Goal: Transaction & Acquisition: Purchase product/service

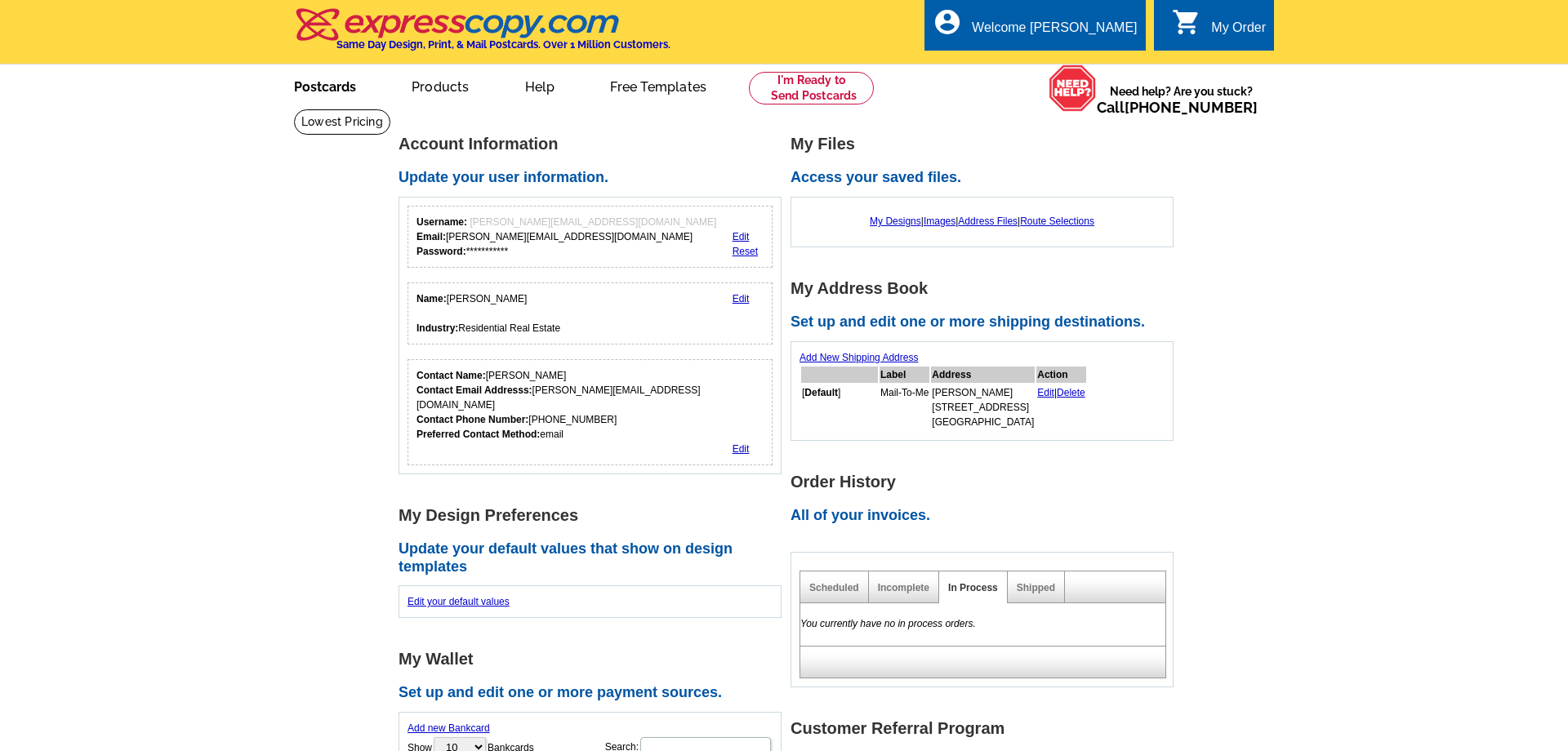
click at [337, 96] on link "Postcards" at bounding box center [325, 86] width 115 height 38
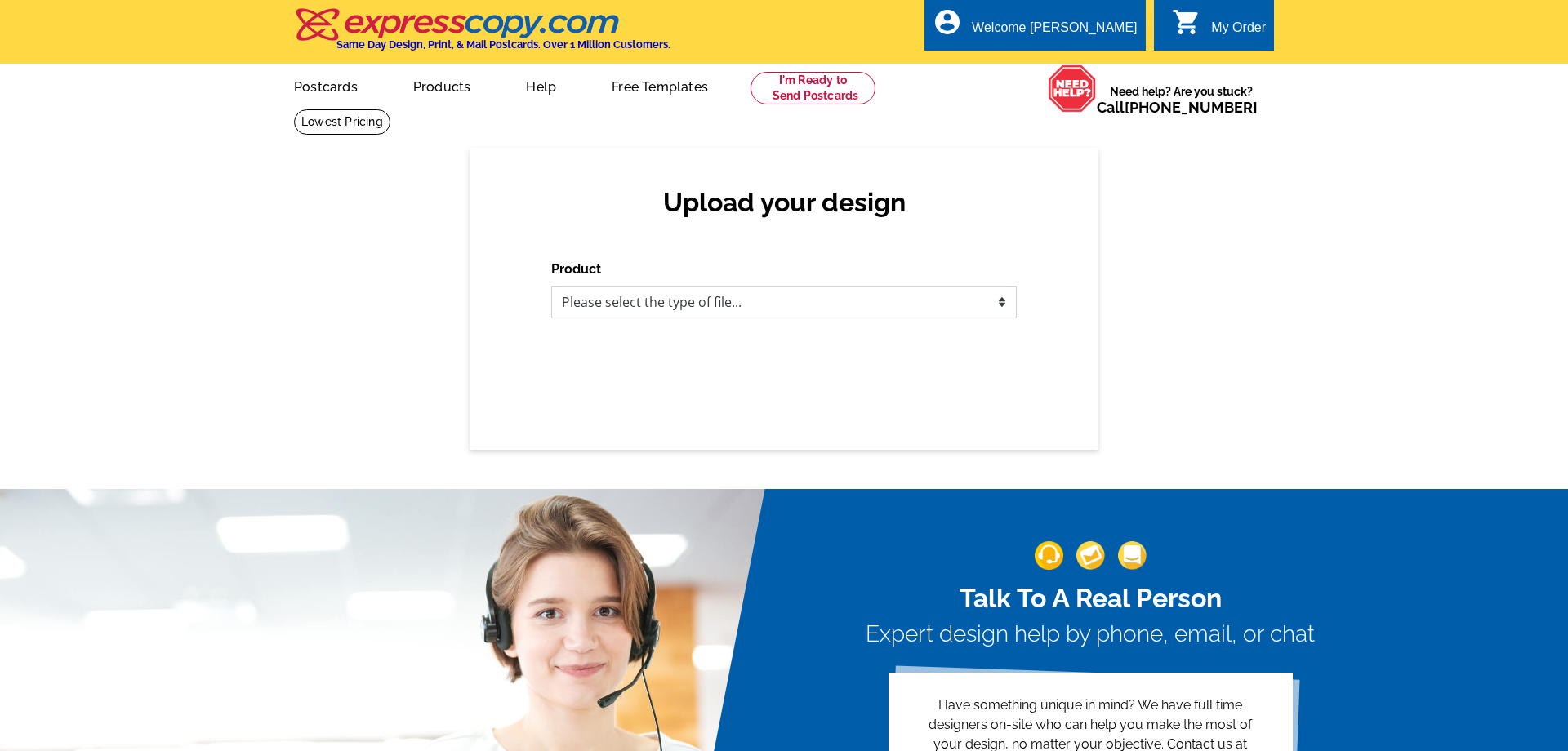
click at [551, 286] on select "Please select the type of file... Postcards Business Cards Letters and flyers G…" at bounding box center [784, 302] width 465 height 32
select select "1"
click option "Postcards" at bounding box center [0, 0] width 0 height 0
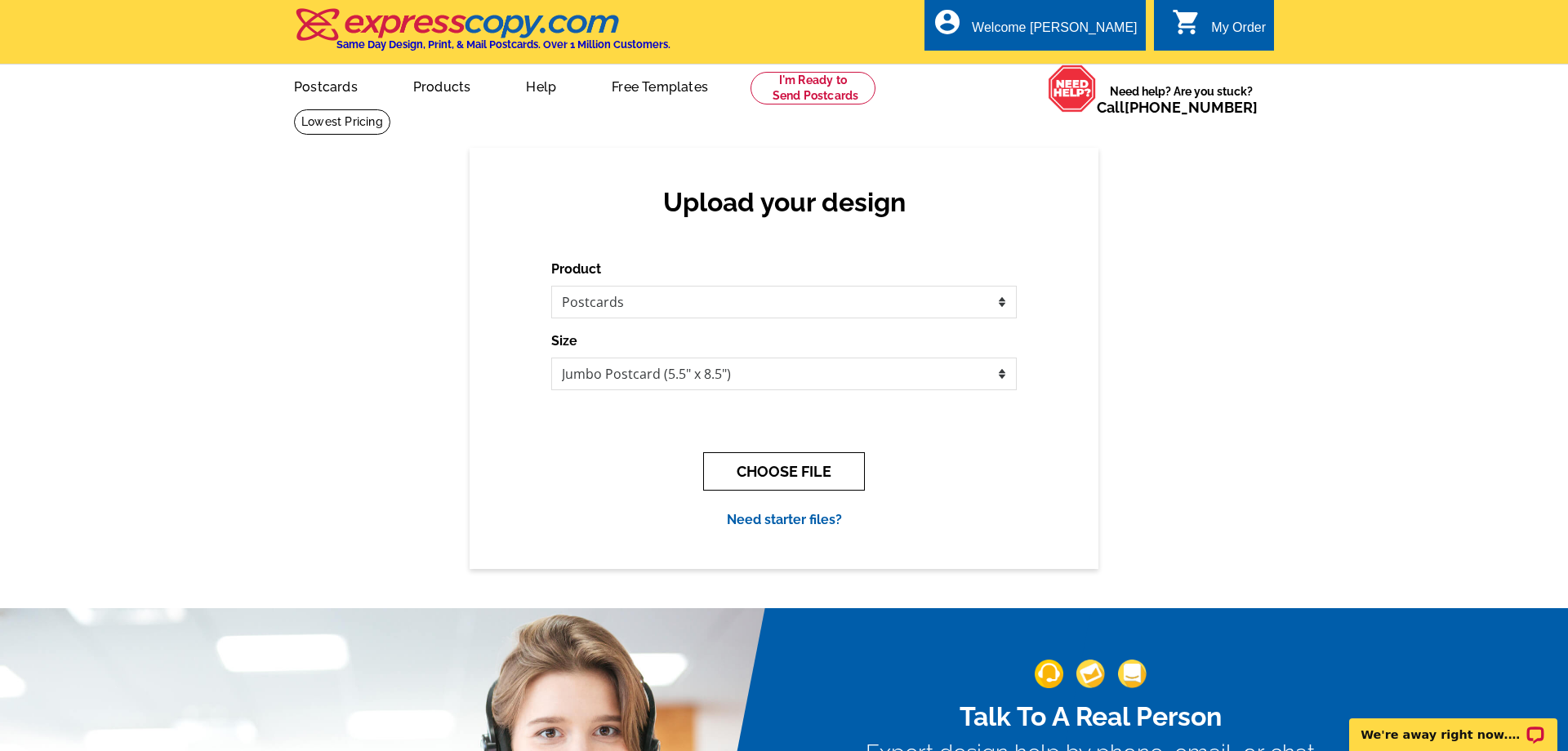
click at [786, 475] on button "CHOOSE FILE" at bounding box center [784, 471] width 162 height 38
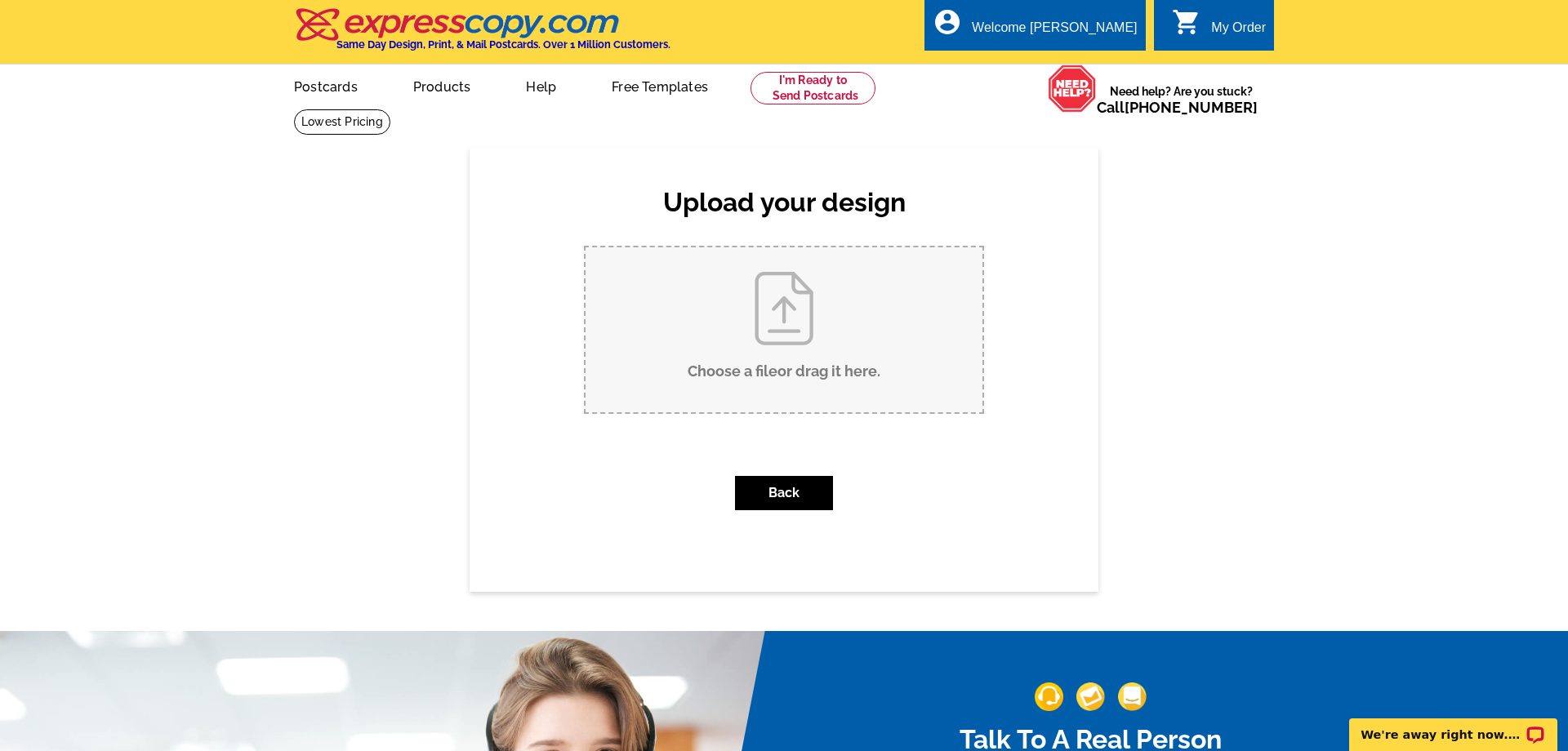
click at [725, 339] on input "Choose a file or drag it here ." at bounding box center [784, 330] width 397 height 164
type input "C:\fakepath\postcard-sold.pdf"
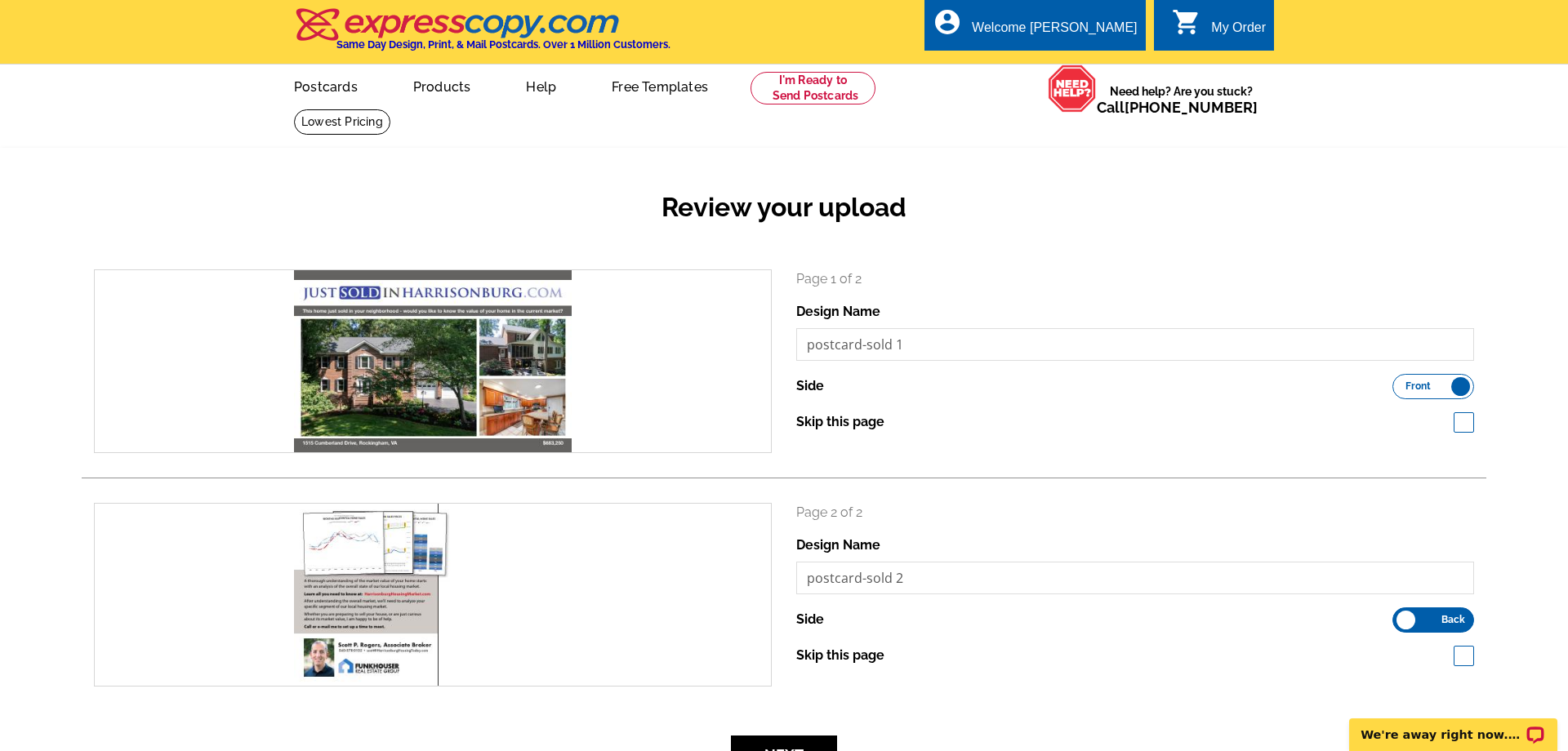
scroll to position [289, 0]
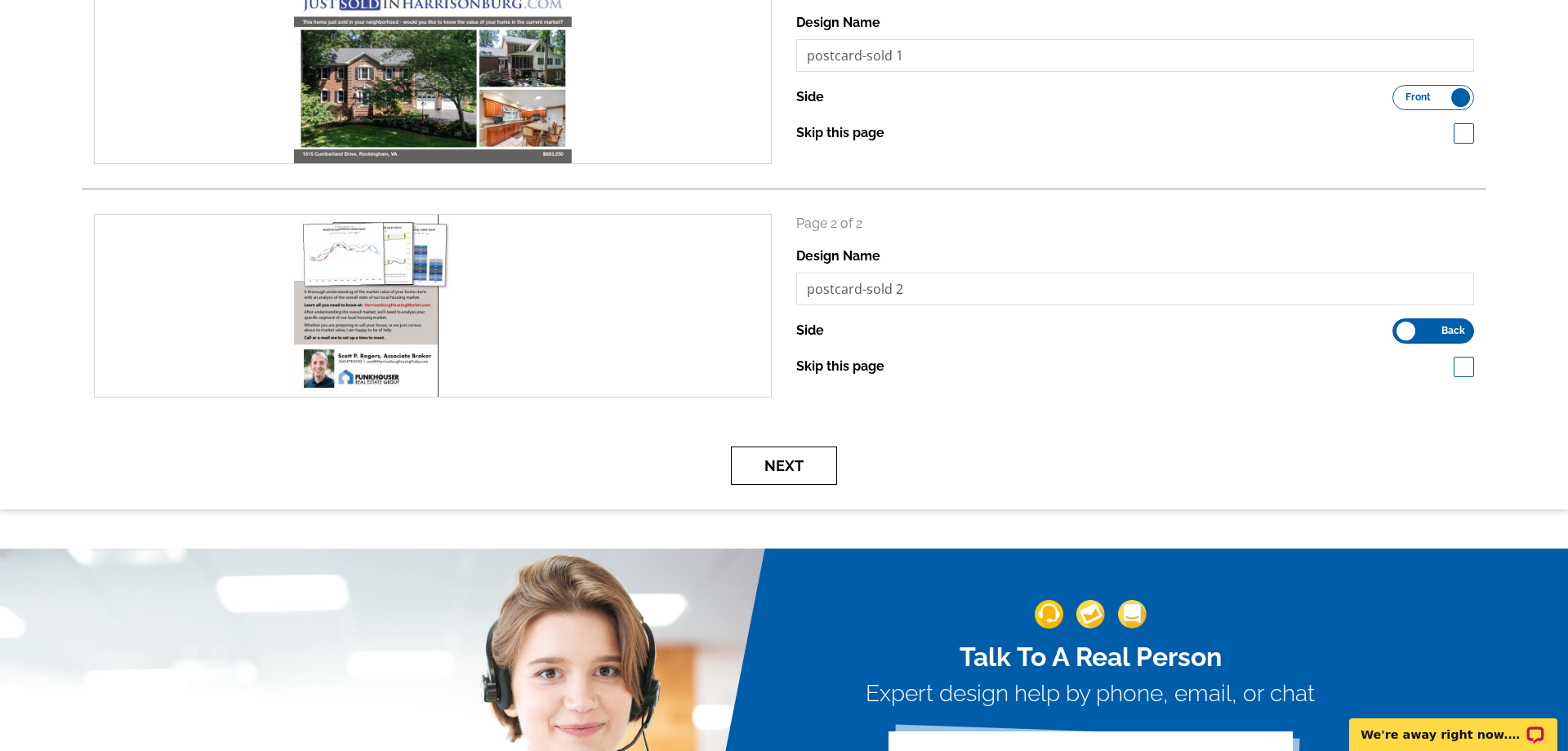
click at [819, 474] on button "Next" at bounding box center [784, 465] width 106 height 38
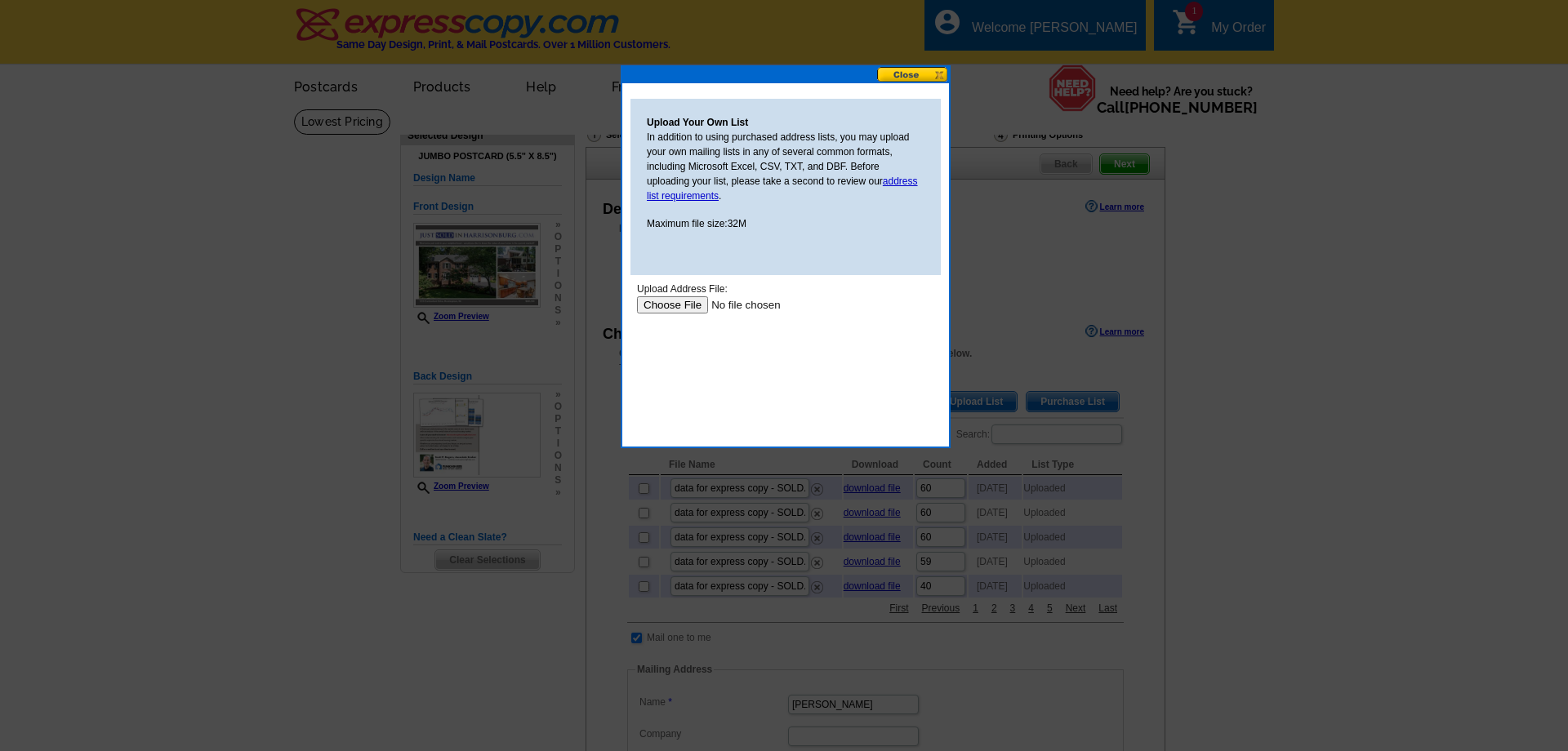
click at [669, 305] on input "file" at bounding box center [740, 305] width 207 height 17
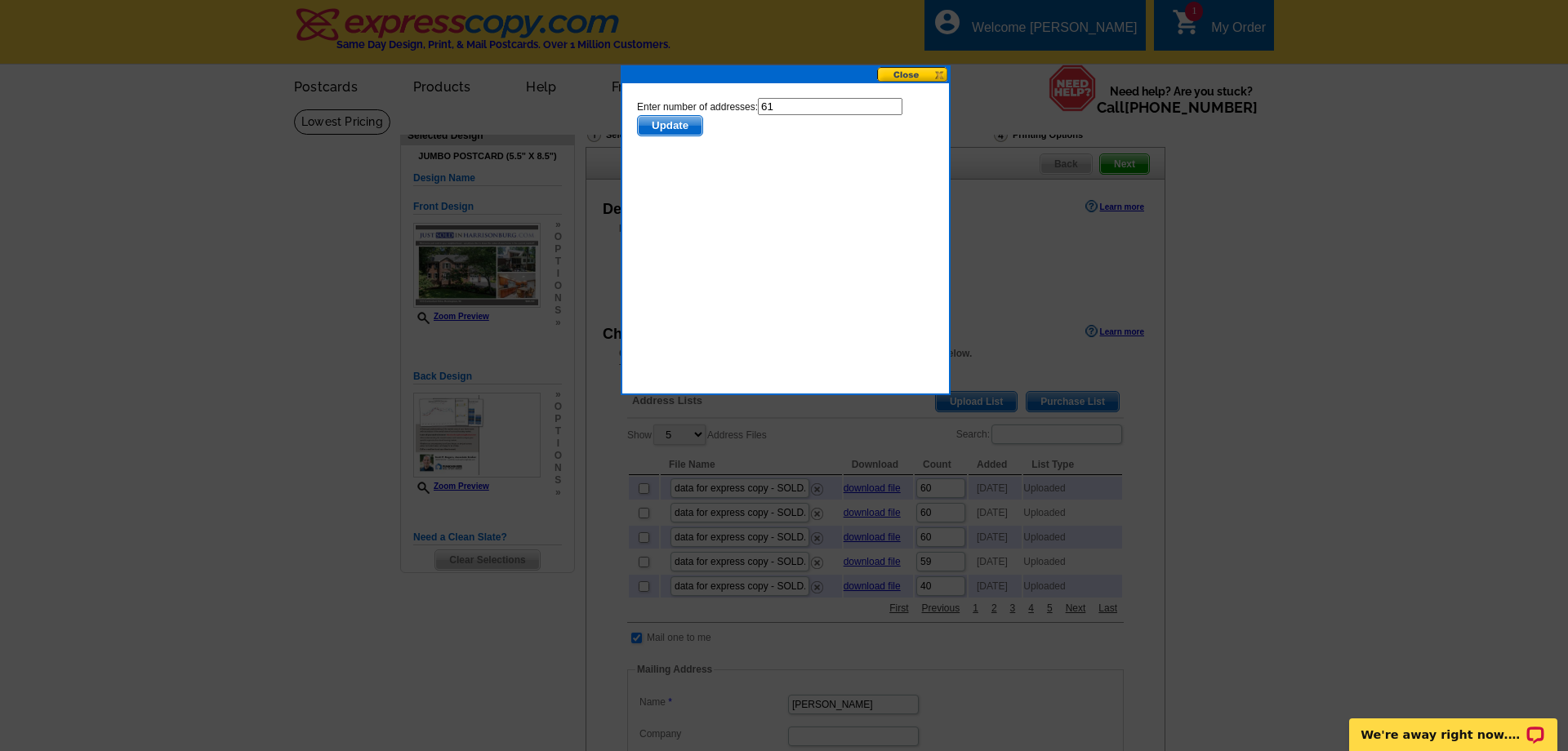
click at [838, 114] on input "61" at bounding box center [830, 106] width 145 height 17
type input "60"
click at [758, 150] on html "Enter number of addresses: 60 Update" at bounding box center [785, 173] width 310 height 164
click at [683, 131] on span "Update" at bounding box center [670, 126] width 65 height 20
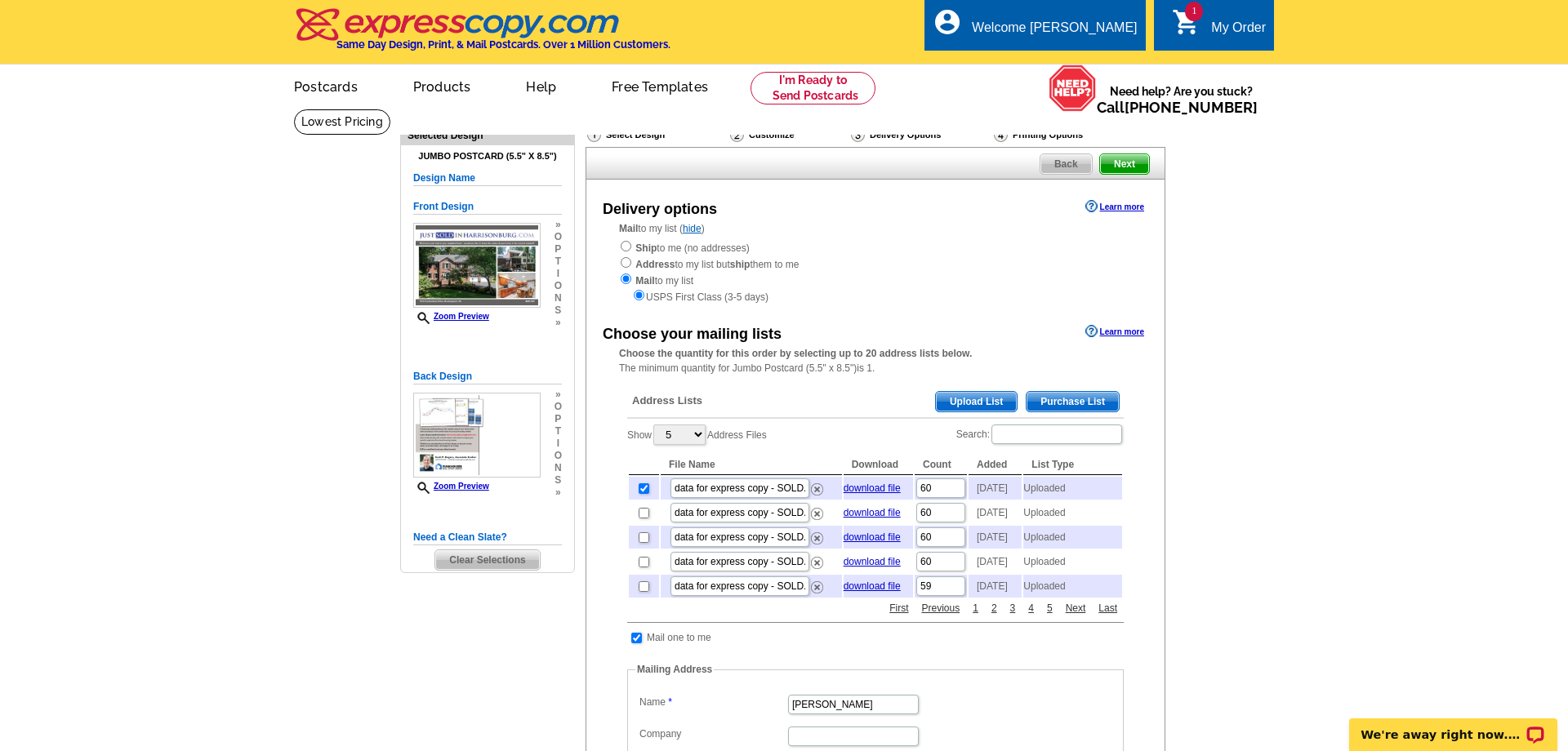
click at [1123, 164] on span "Next" at bounding box center [1124, 164] width 49 height 20
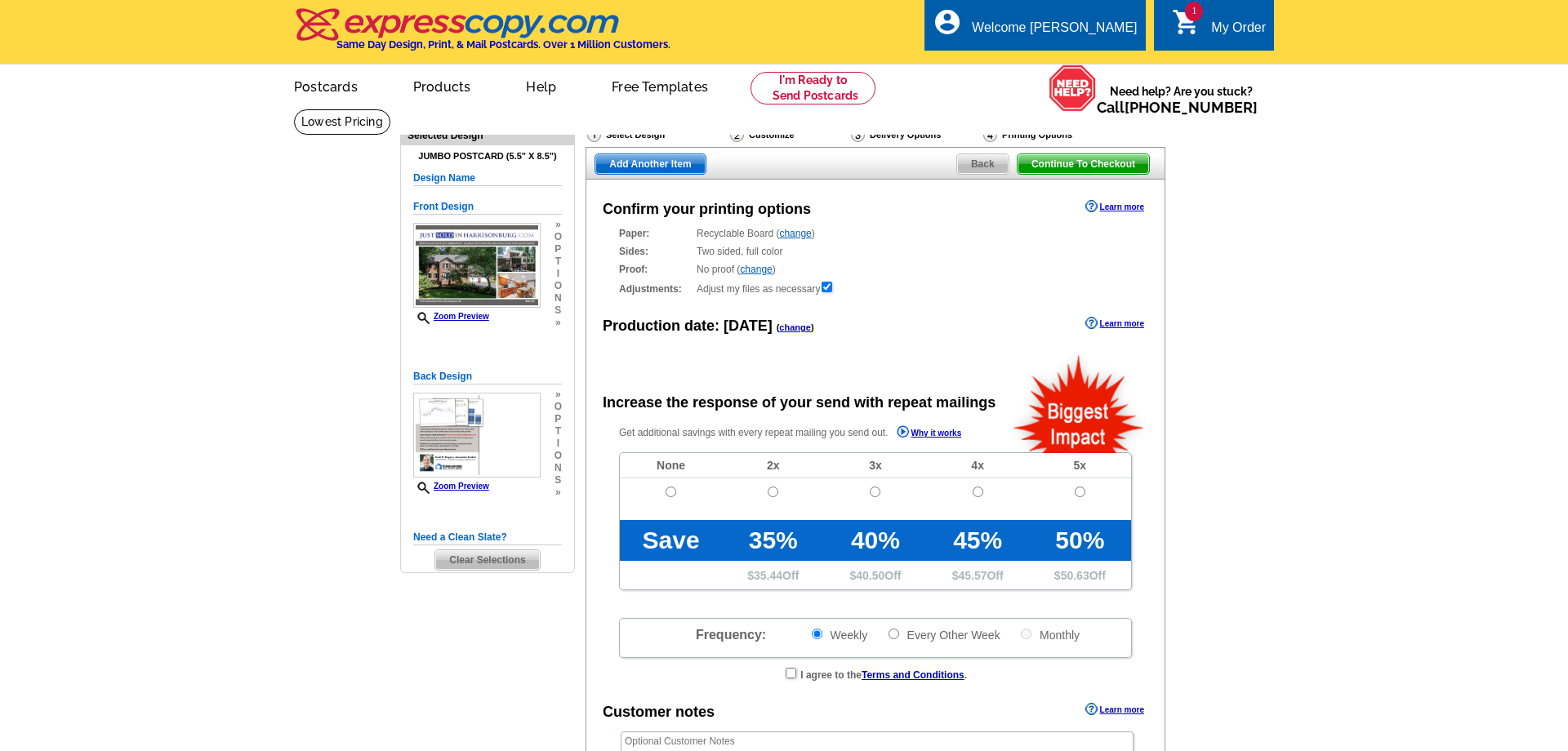
radio input "false"
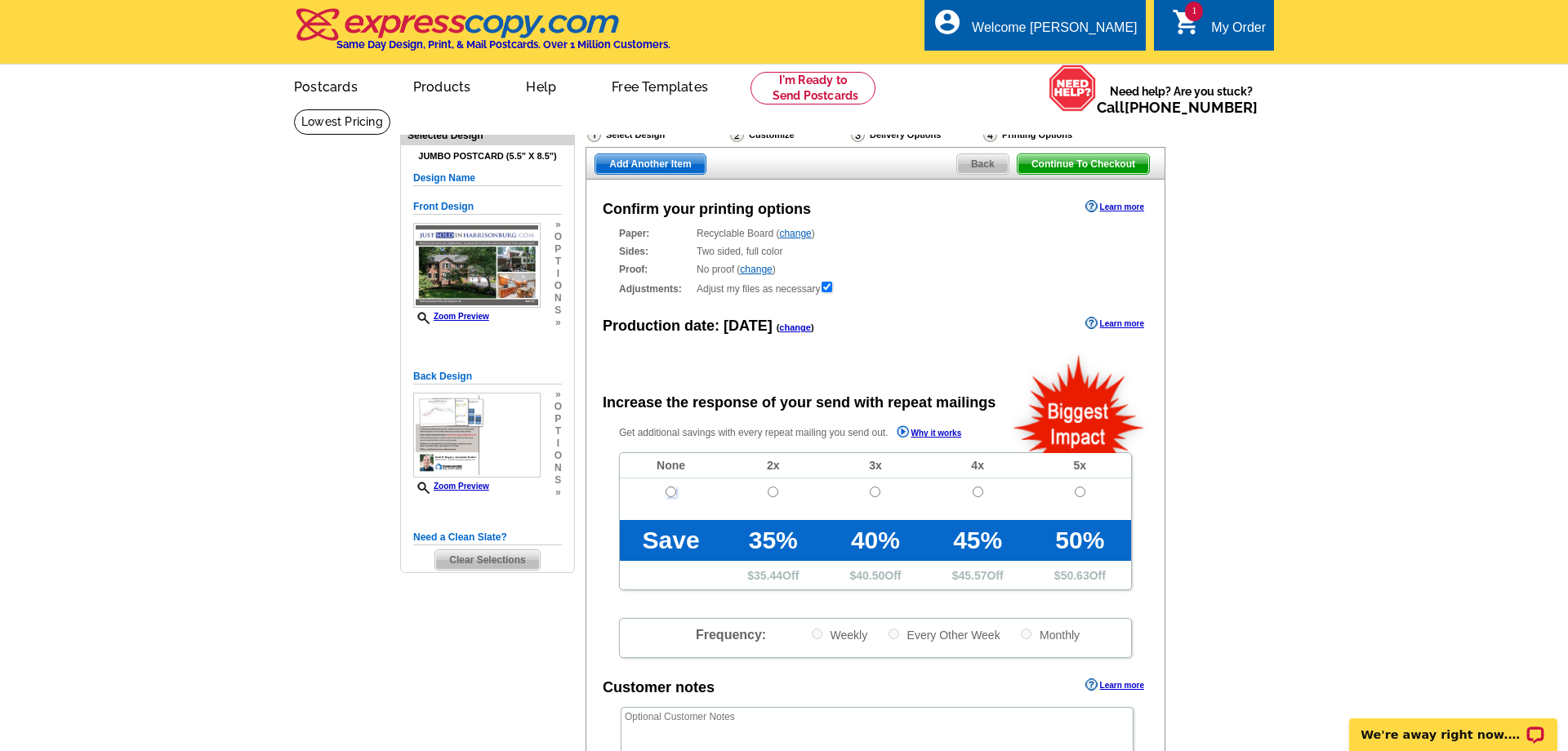
click at [671, 494] on input "radio" at bounding box center [671, 492] width 11 height 11
radio input "true"
click at [1053, 171] on span "Continue To Checkout" at bounding box center [1083, 164] width 131 height 20
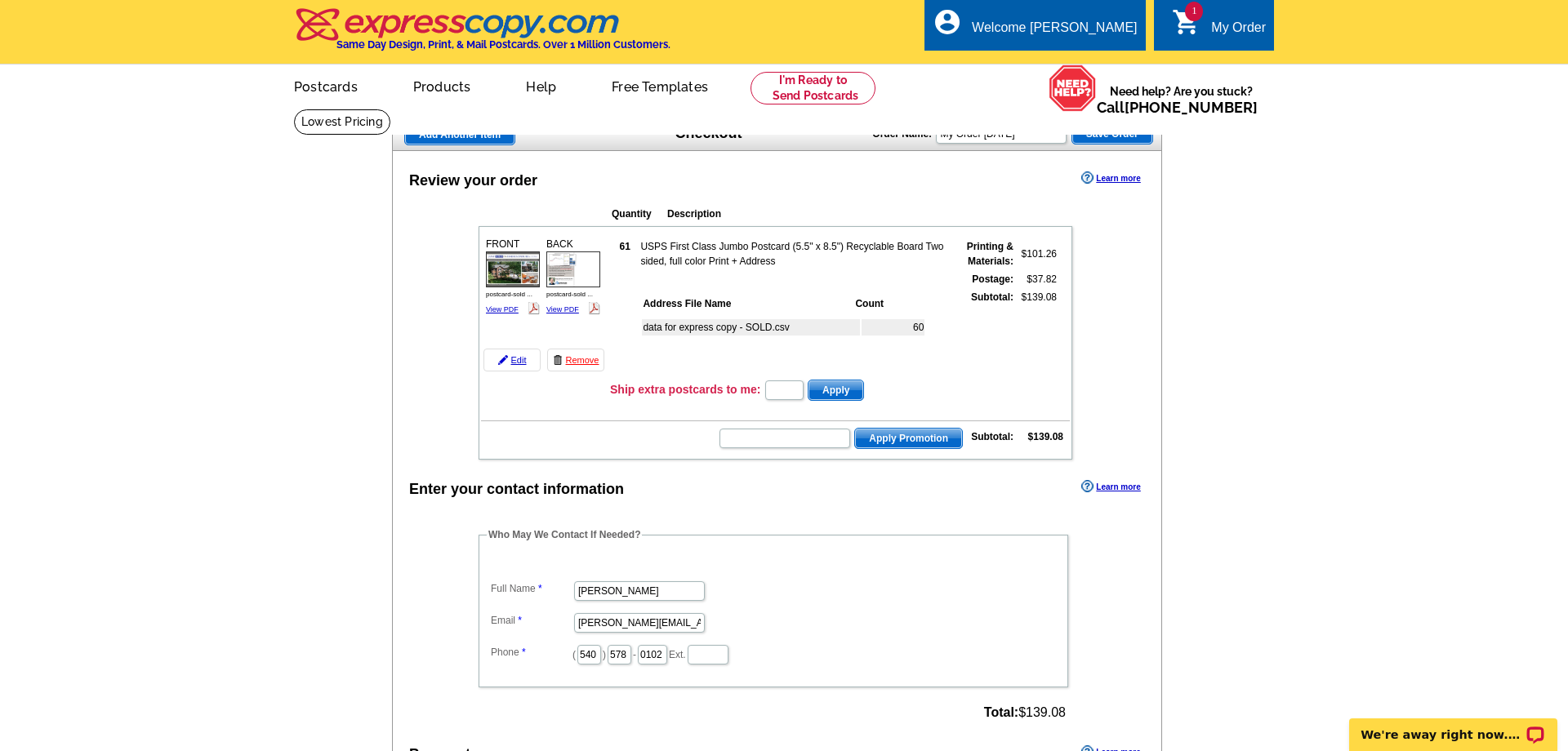
click at [447, 132] on span "Add Another Item" at bounding box center [460, 135] width 110 height 20
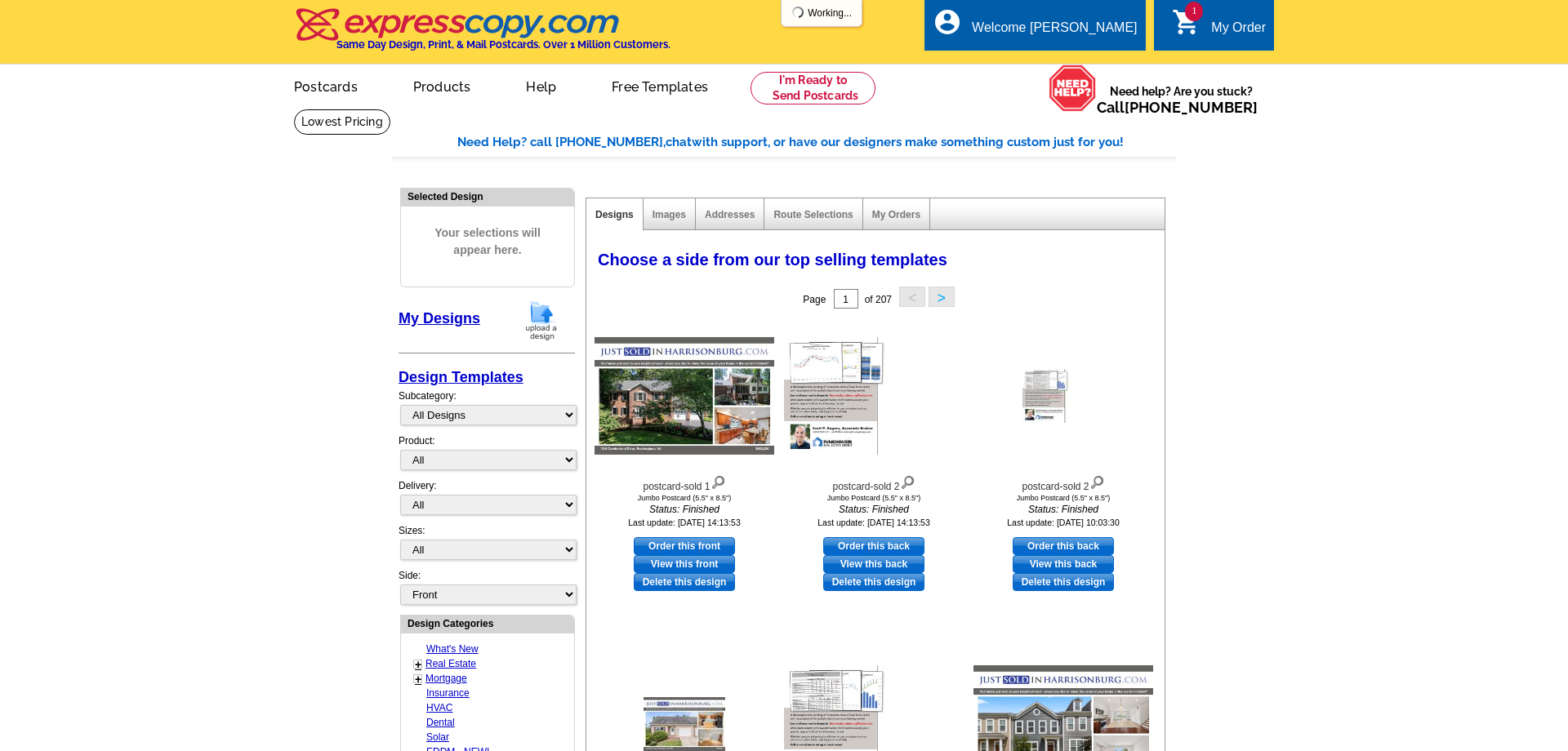
click at [540, 322] on img at bounding box center [541, 321] width 42 height 42
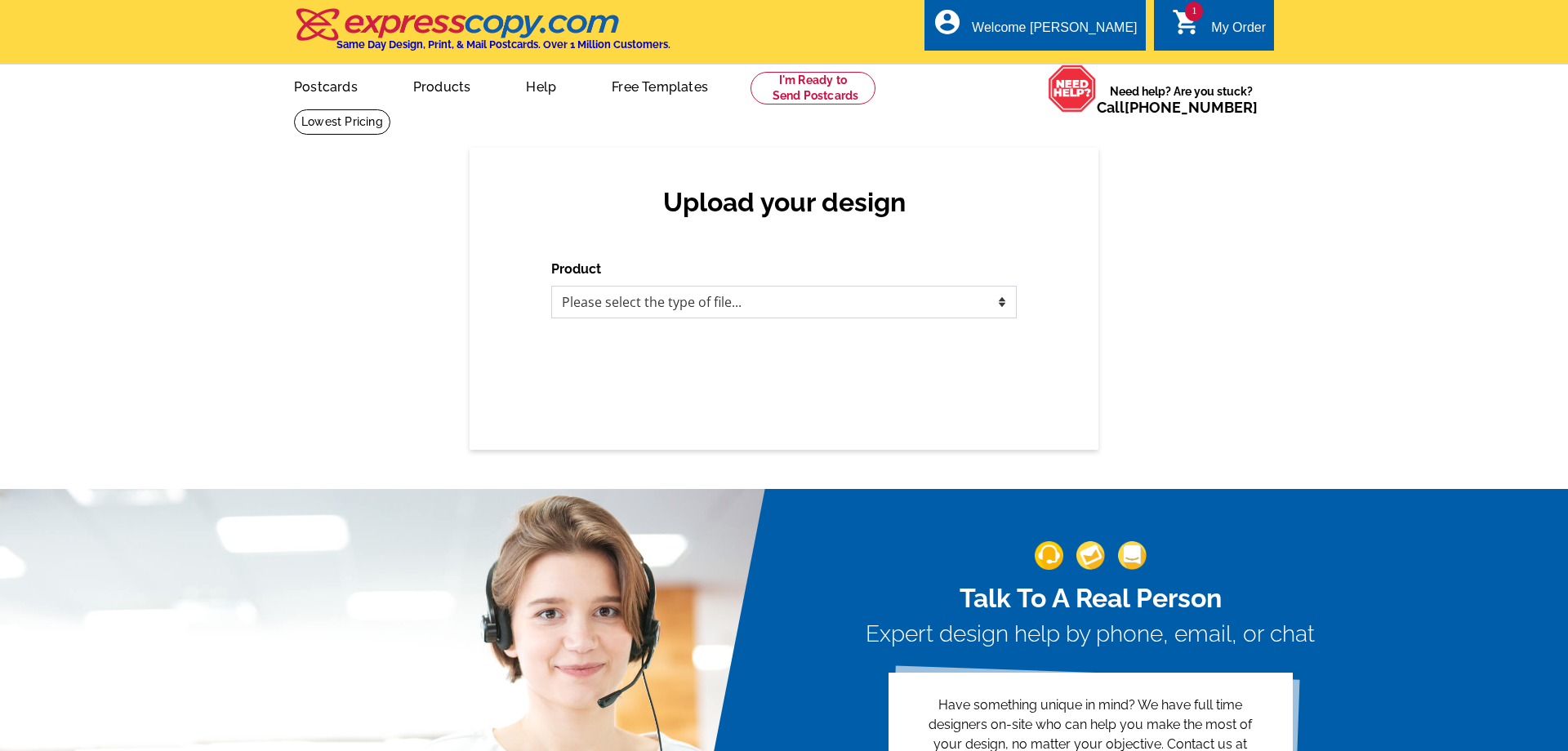
click at [551, 286] on select "Please select the type of file... Postcards Business Cards Letters and flyers G…" at bounding box center [784, 302] width 465 height 32
select select "1"
click option "Postcards" at bounding box center [0, 0] width 0 height 0
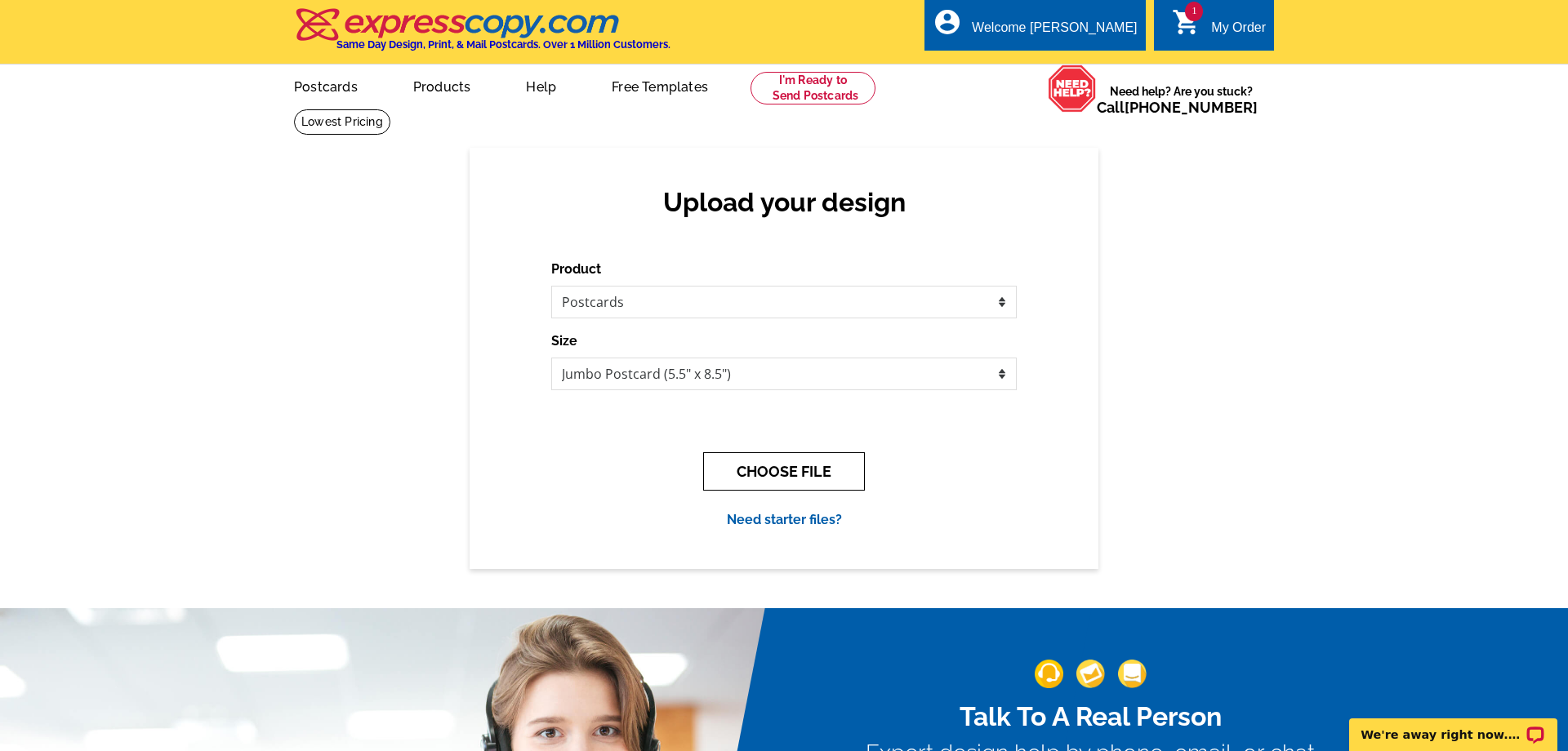
click at [826, 464] on button "CHOOSE FILE" at bounding box center [784, 471] width 162 height 38
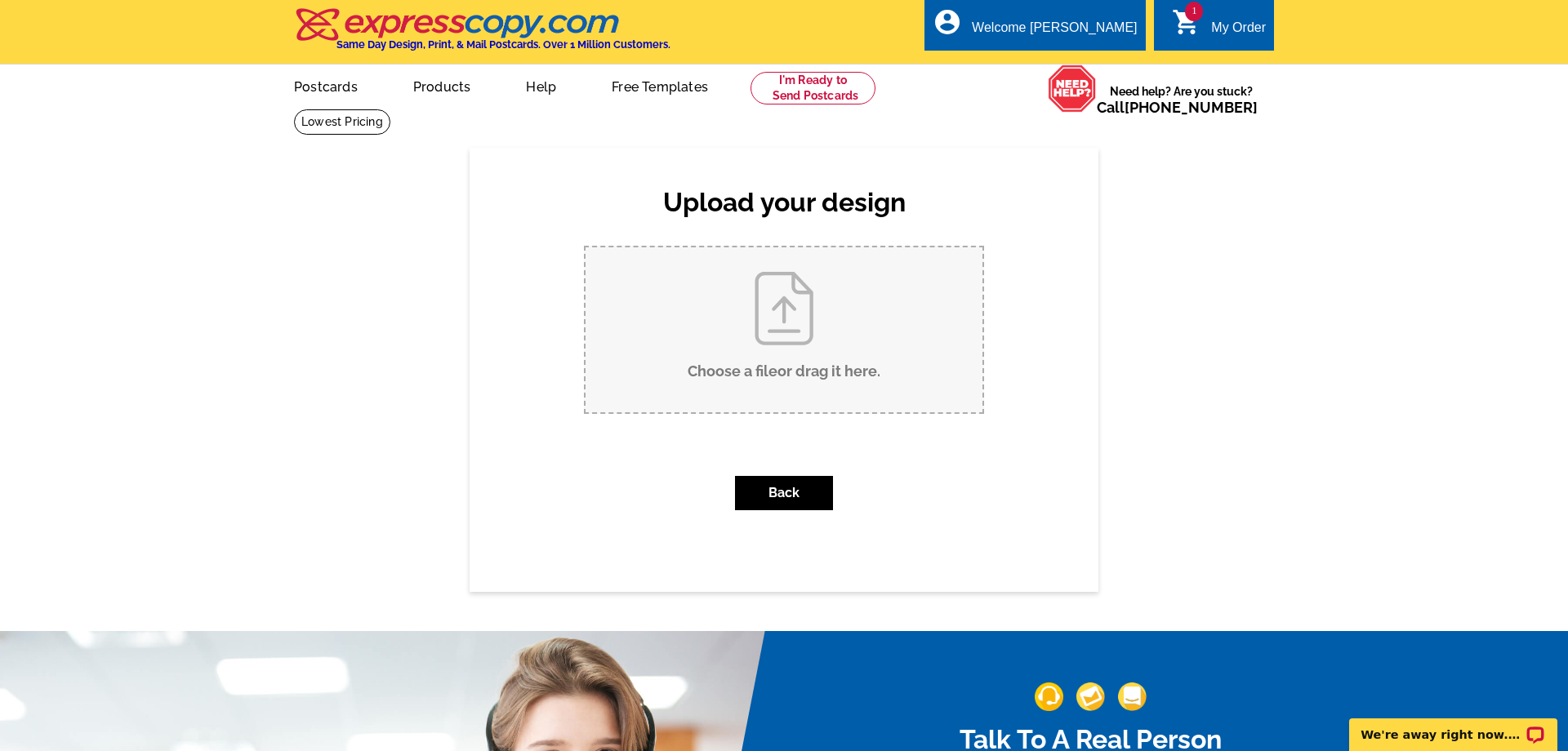
click at [729, 368] on input "Choose a file or drag it here ." at bounding box center [784, 330] width 397 height 164
type input "C:\fakepath\postcard-sold.pdf"
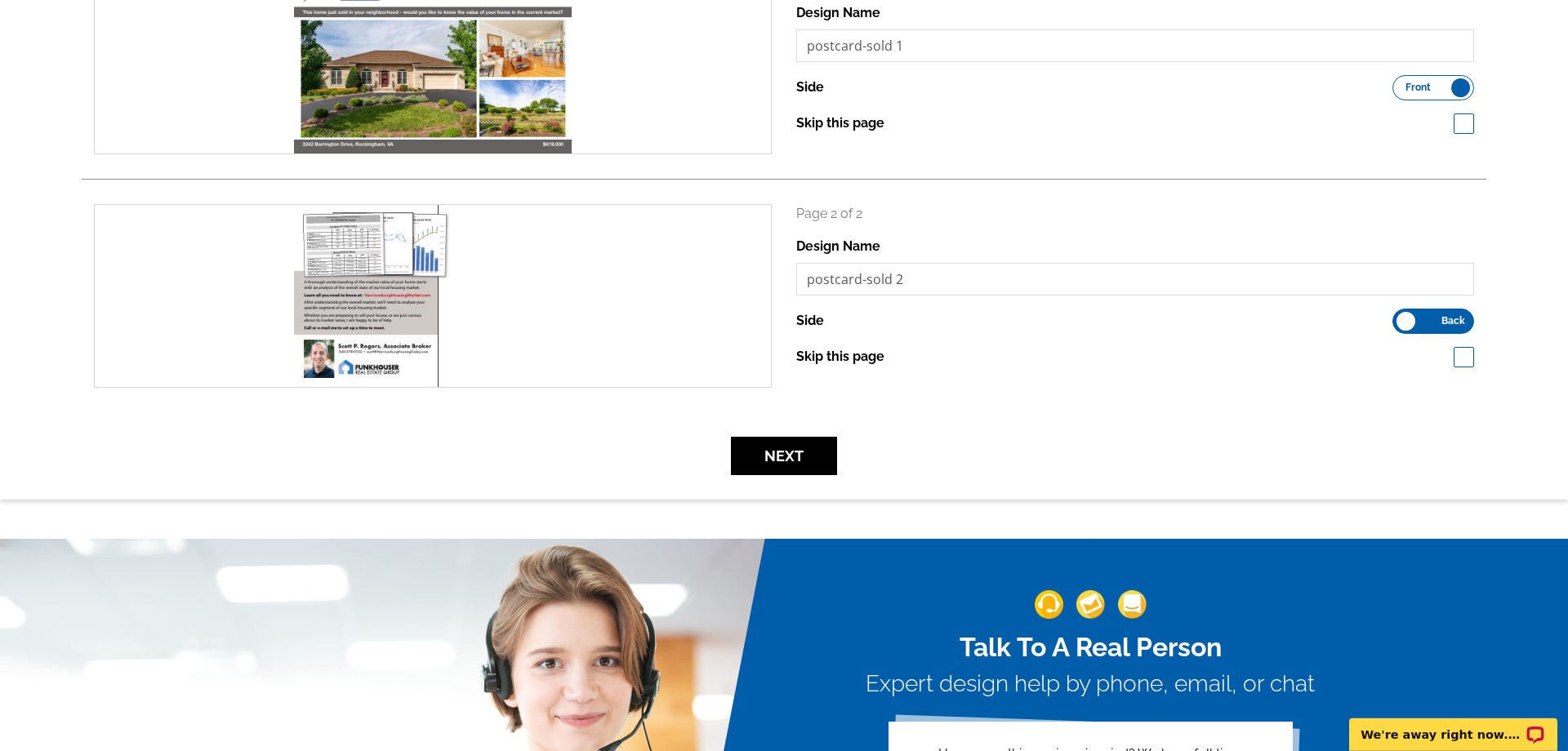
scroll to position [307, 0]
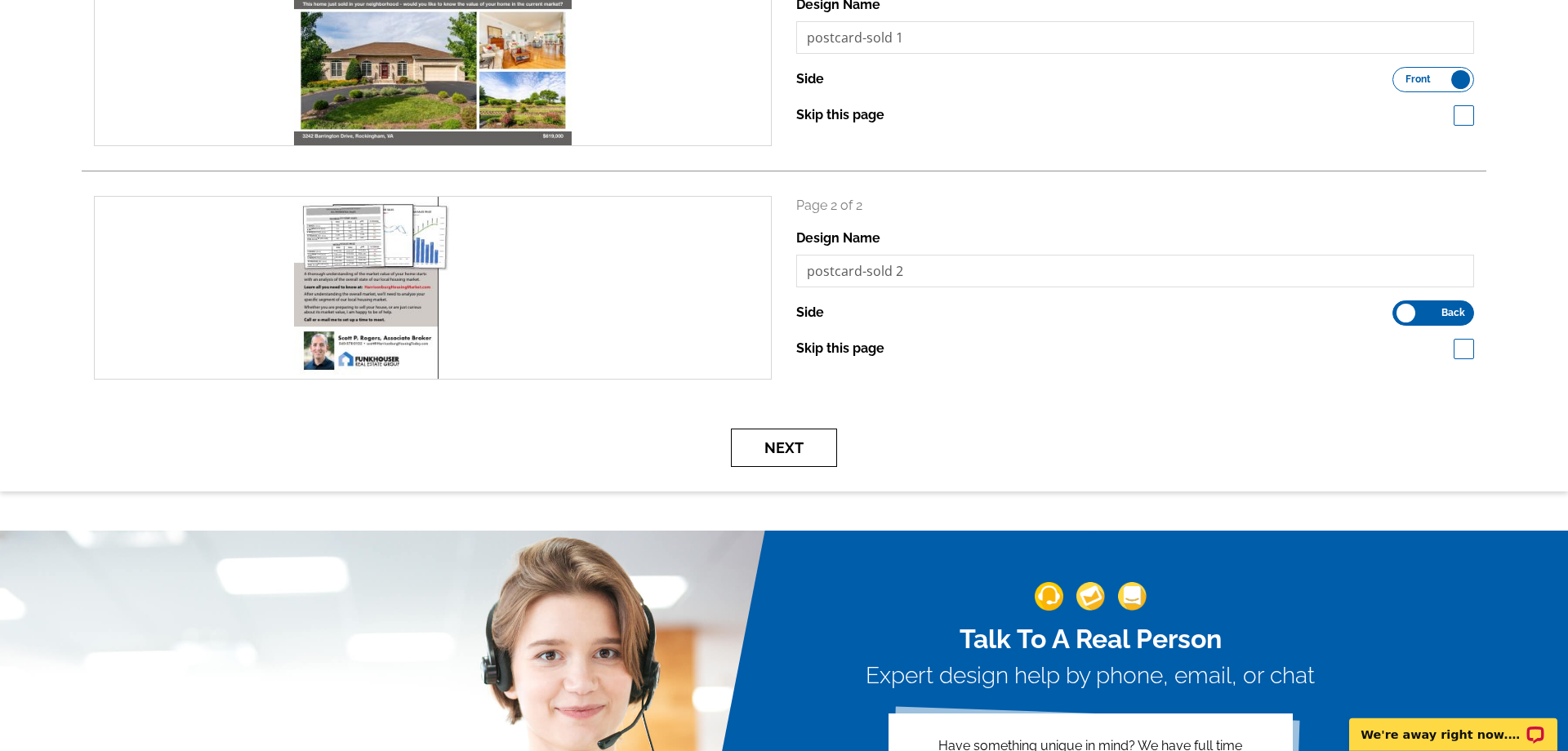
click at [781, 459] on button "Next" at bounding box center [784, 448] width 106 height 38
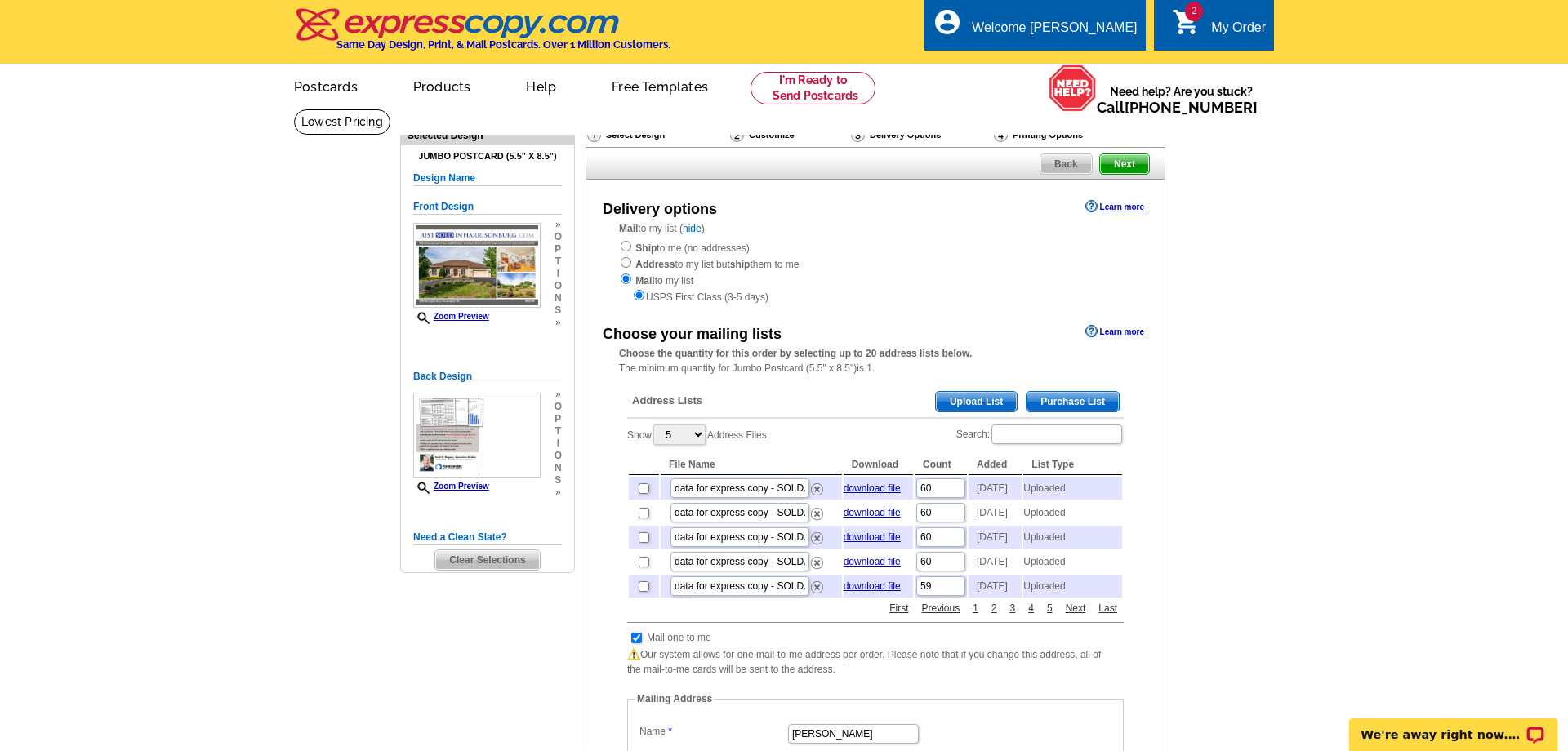
click at [966, 411] on span "Upload List" at bounding box center [976, 402] width 81 height 20
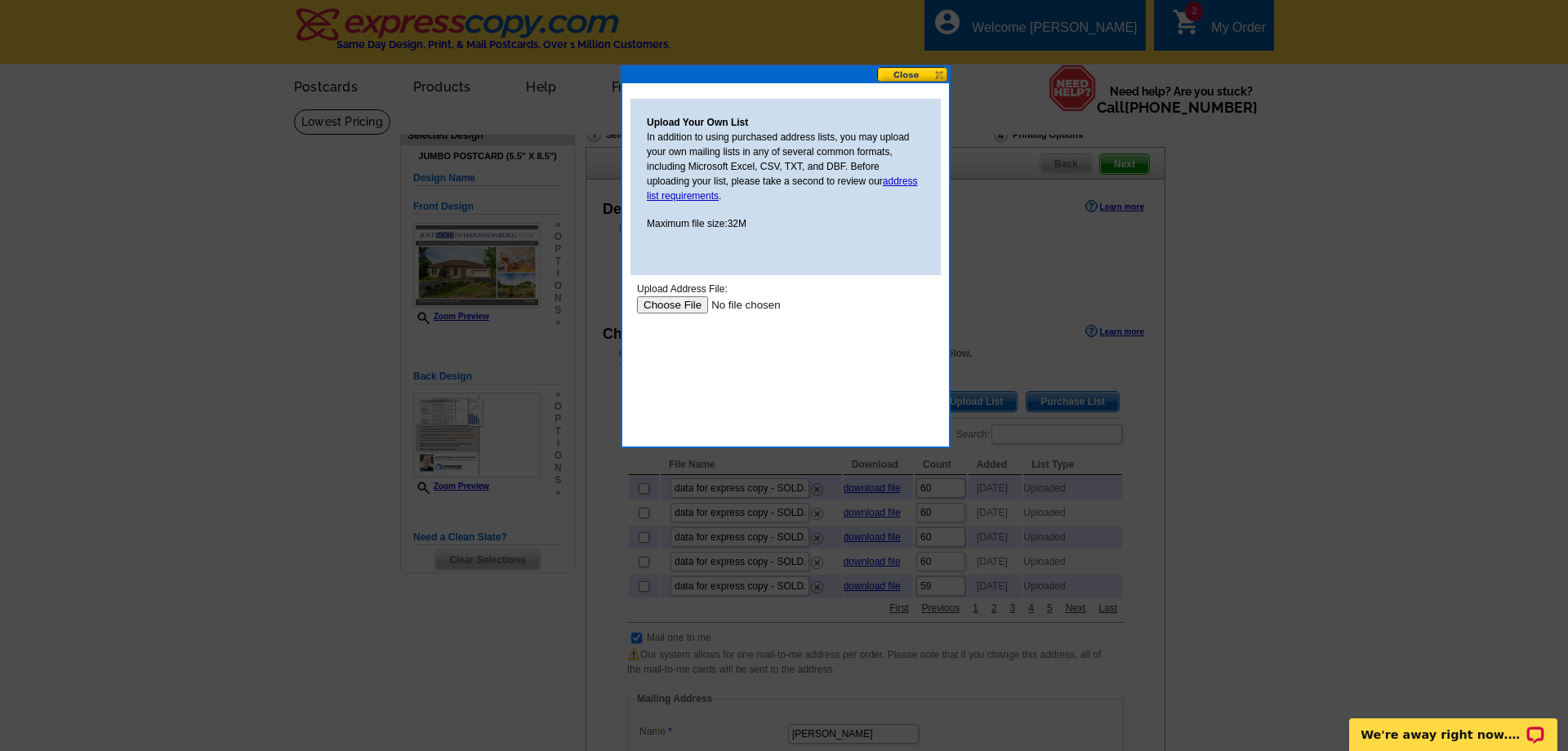
click at [682, 303] on input "file" at bounding box center [740, 305] width 207 height 17
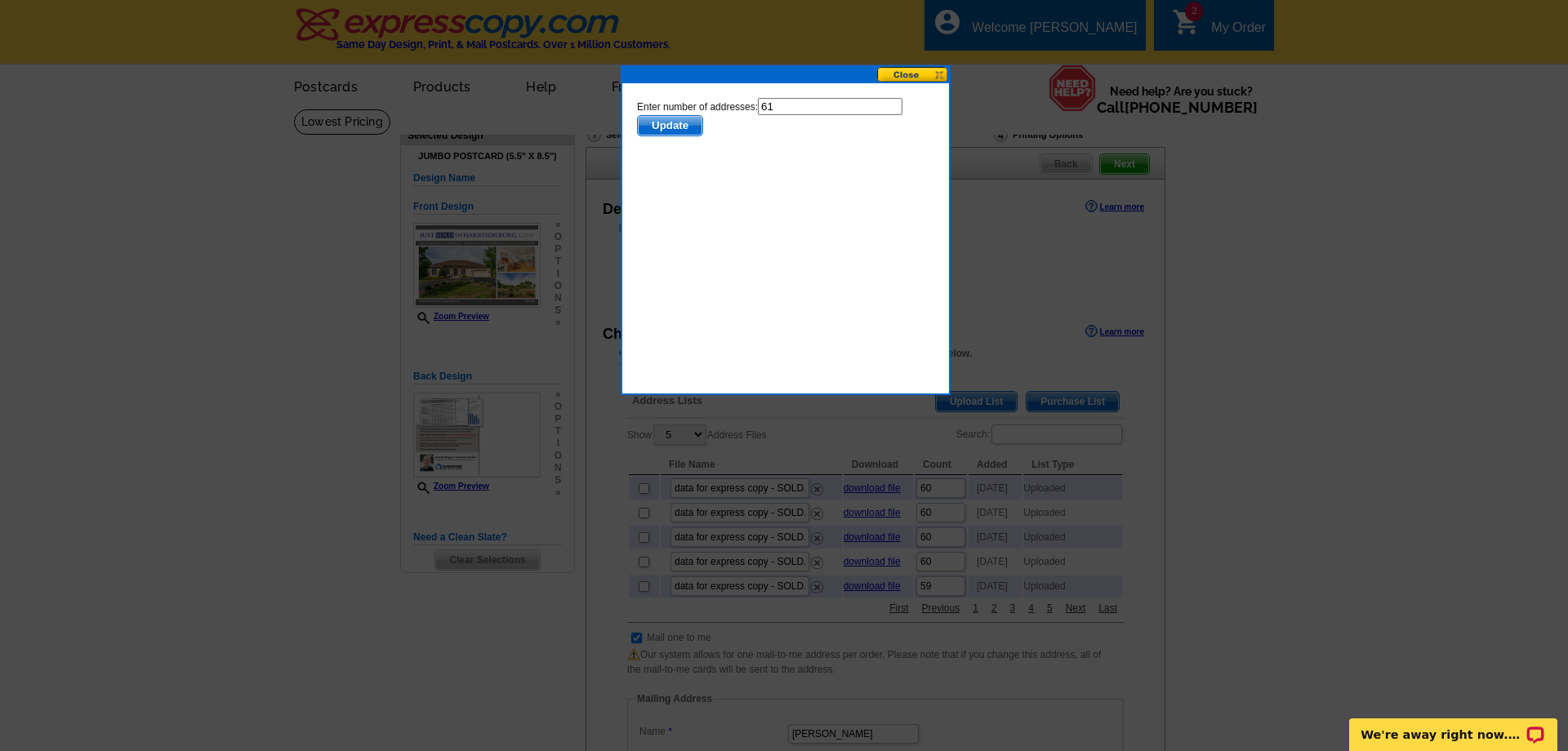
click at [829, 110] on input "61" at bounding box center [830, 106] width 145 height 17
type input "60"
click at [774, 131] on form "Enter number of addresses: 60 Update" at bounding box center [785, 117] width 297 height 38
click at [696, 132] on span "Update" at bounding box center [670, 126] width 65 height 20
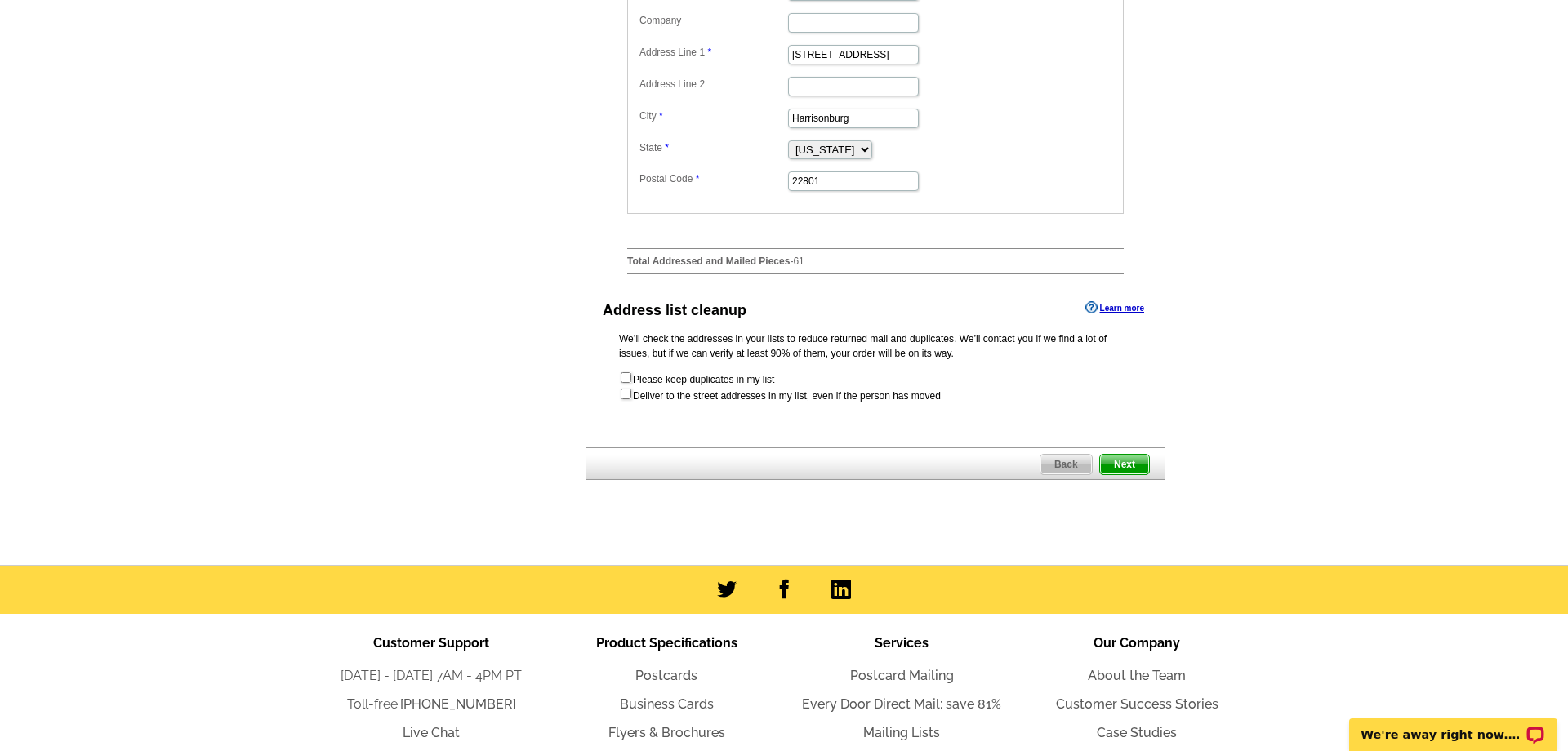
scroll to position [778, 0]
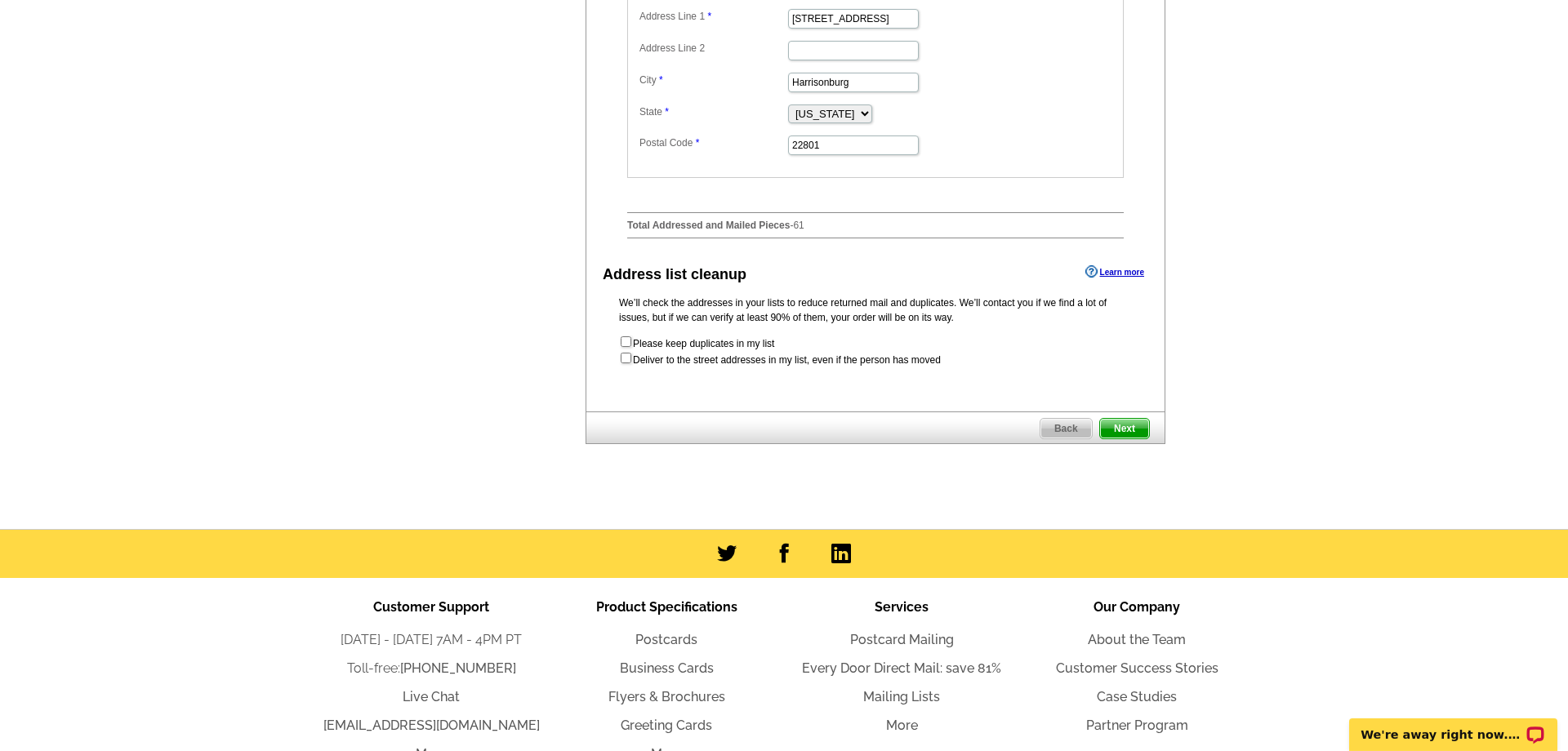
click at [1115, 418] on link "Next" at bounding box center [1124, 429] width 51 height 22
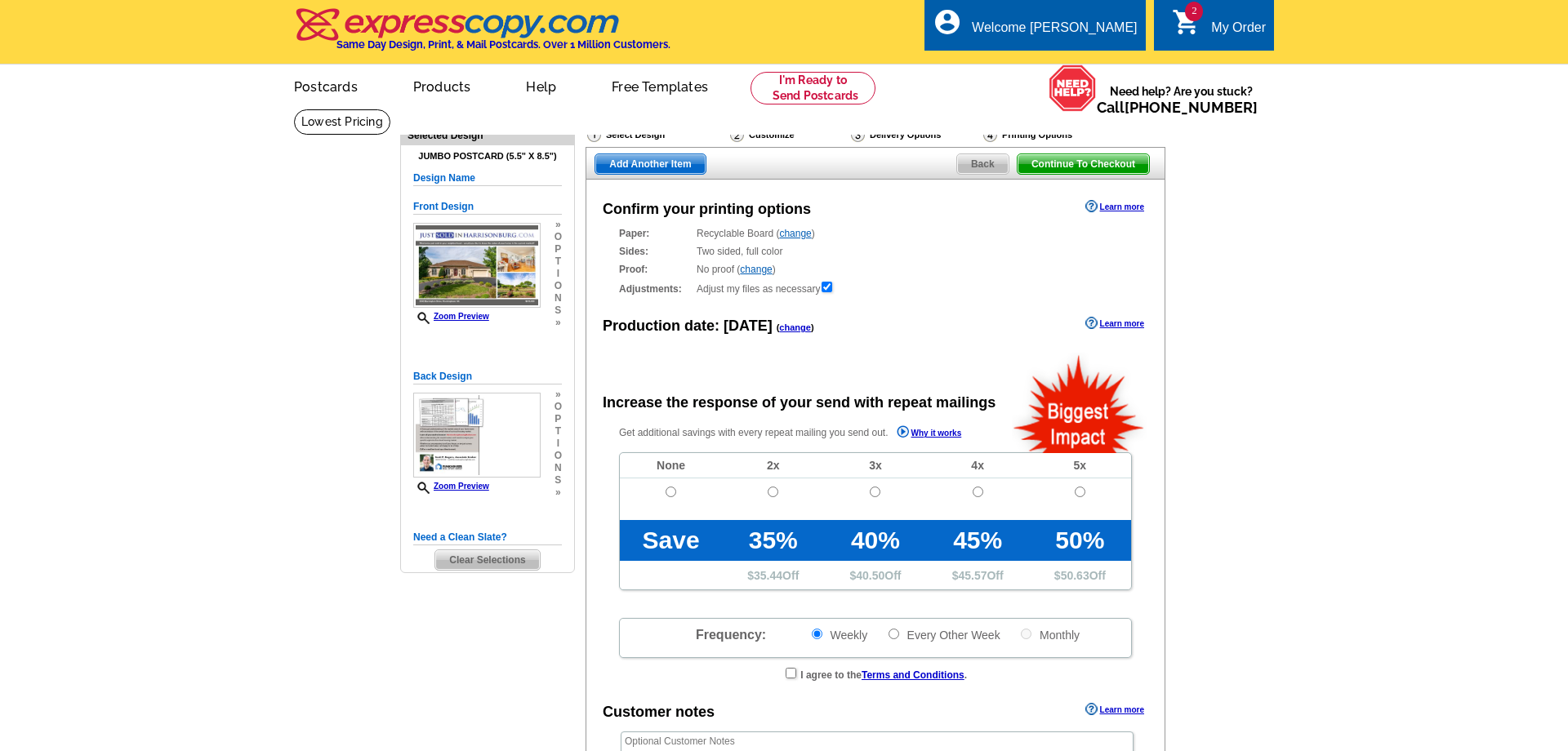
radio input "false"
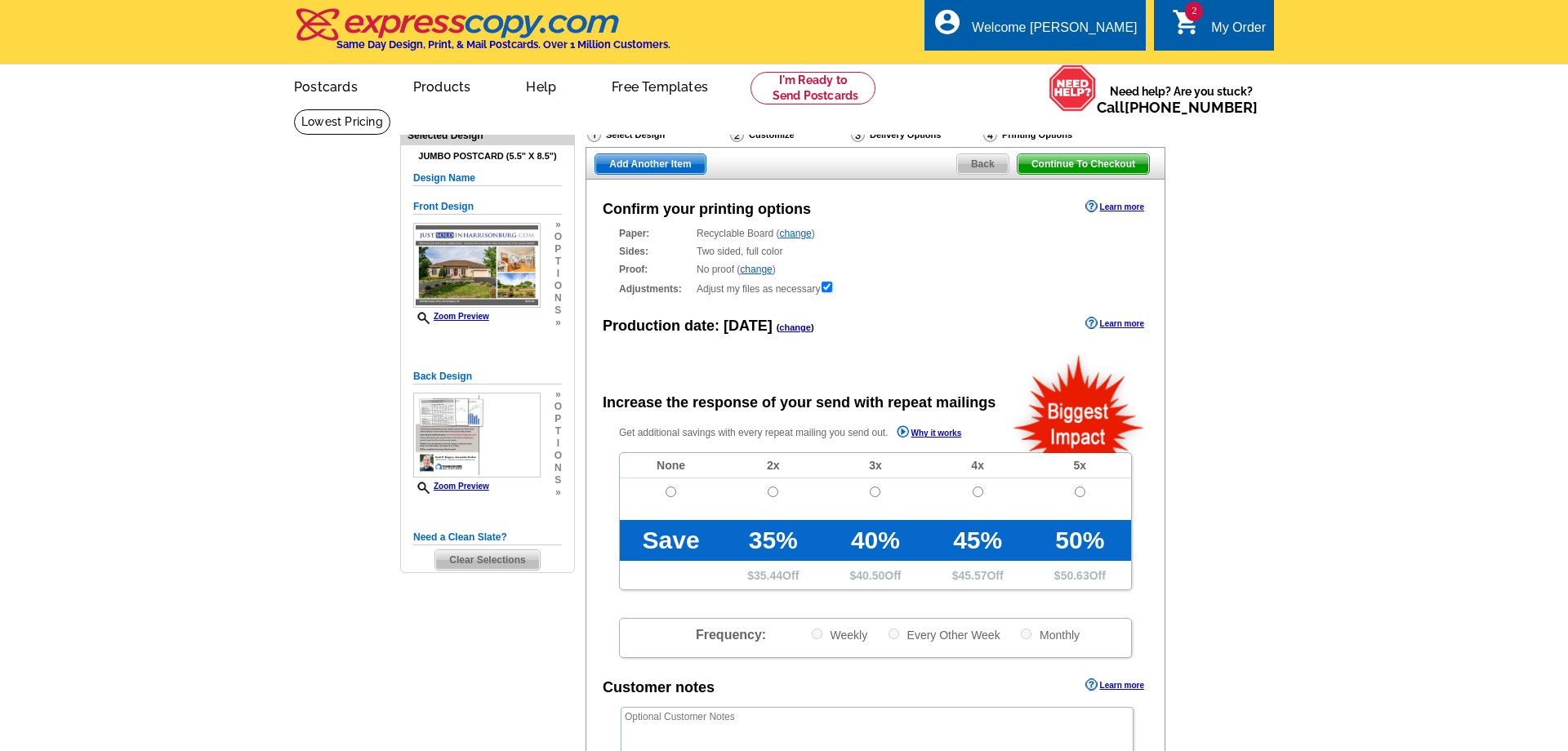
click at [661, 496] on td at bounding box center [671, 499] width 102 height 42
click at [671, 493] on input "radio" at bounding box center [671, 492] width 11 height 11
radio input "true"
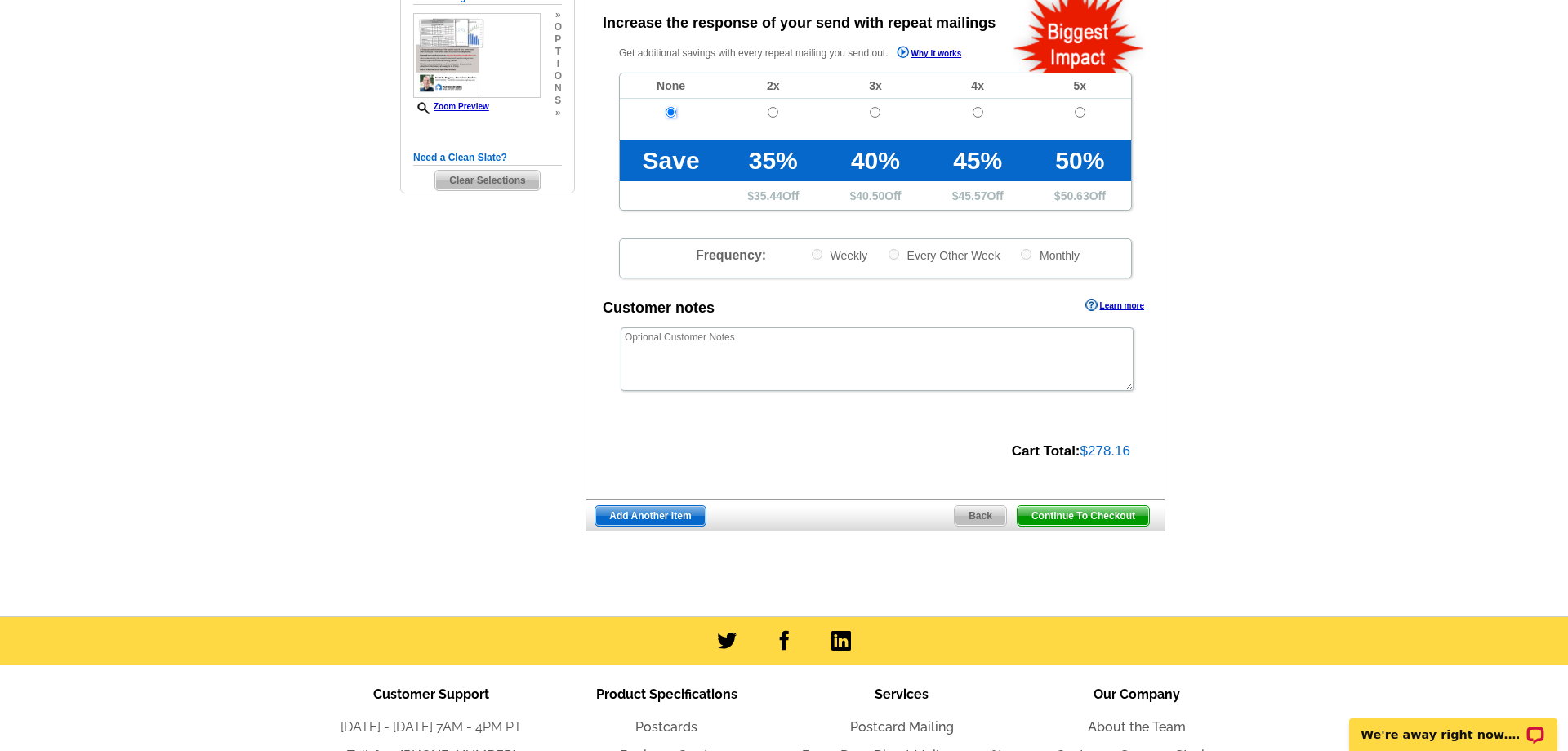
scroll to position [391, 0]
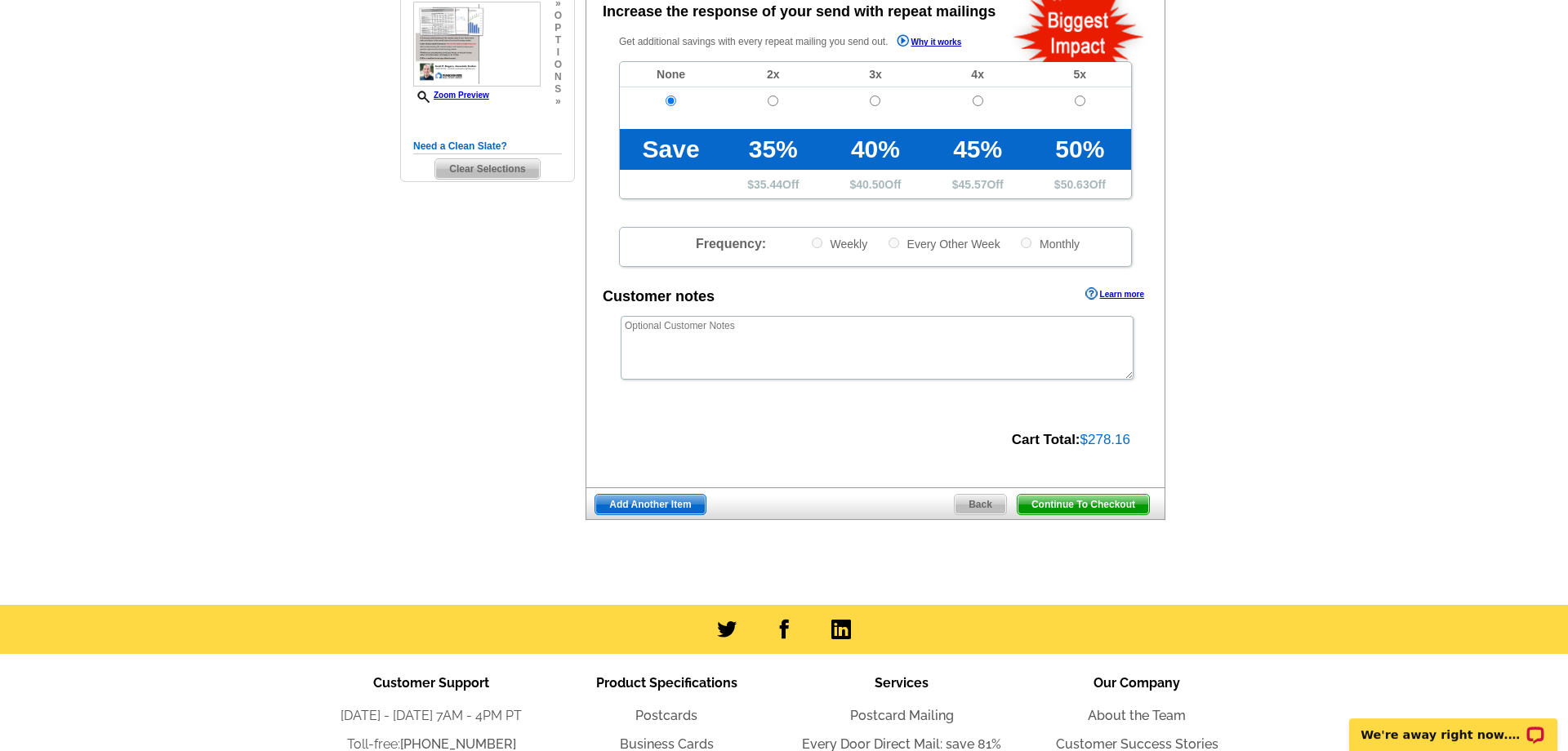
click at [1087, 506] on span "Continue To Checkout" at bounding box center [1083, 504] width 131 height 20
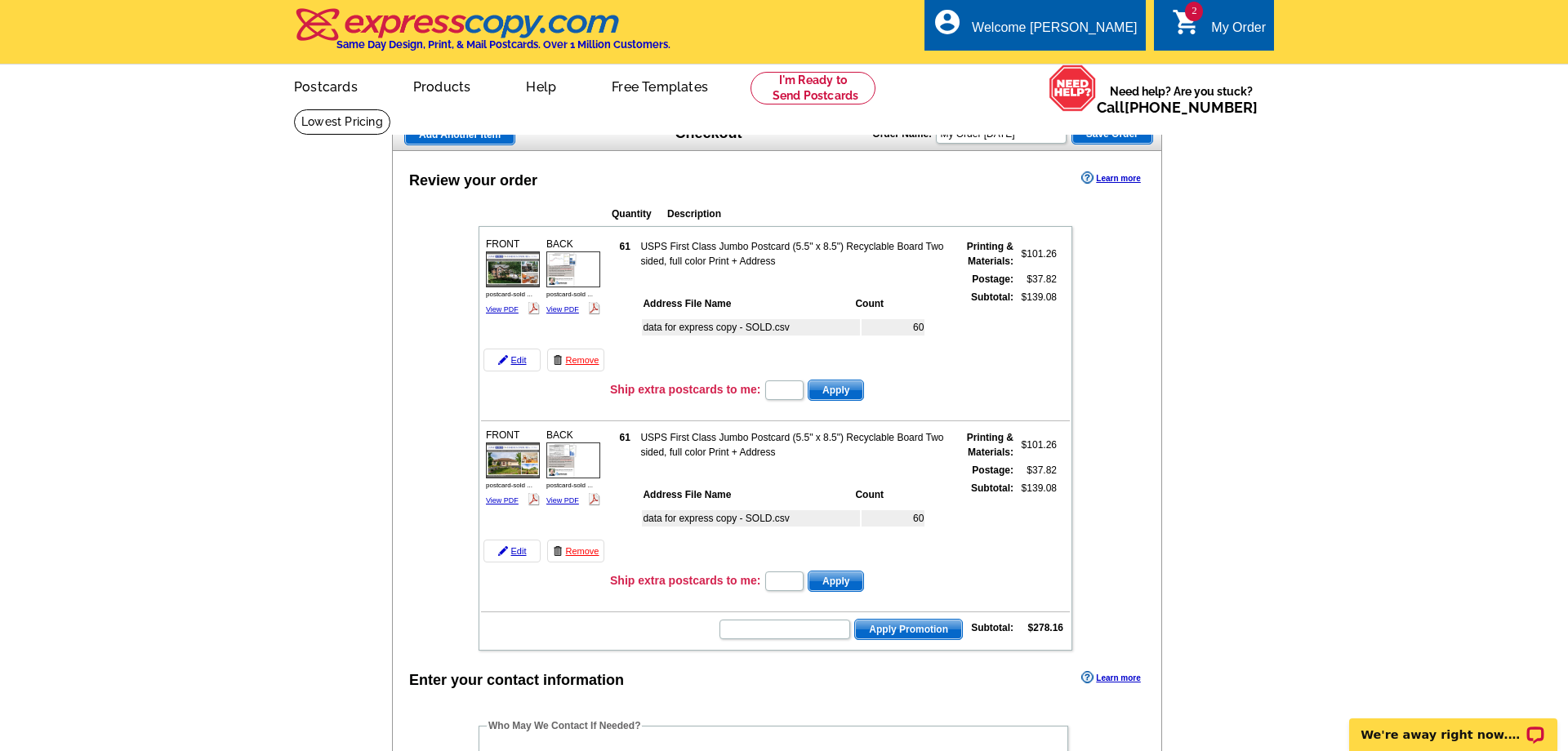
click at [454, 130] on span "Add Another Item" at bounding box center [460, 135] width 110 height 20
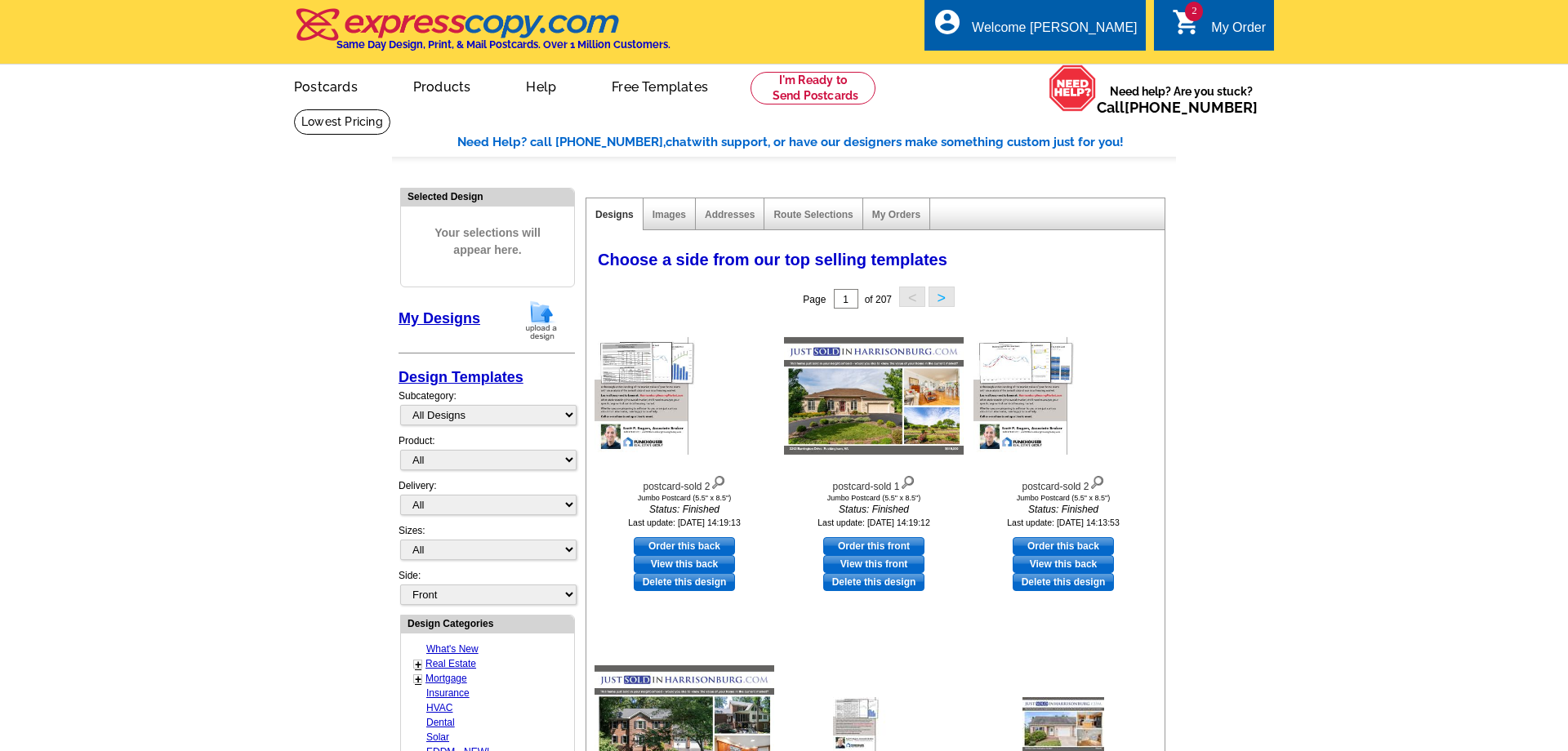
click at [542, 331] on img at bounding box center [541, 321] width 42 height 42
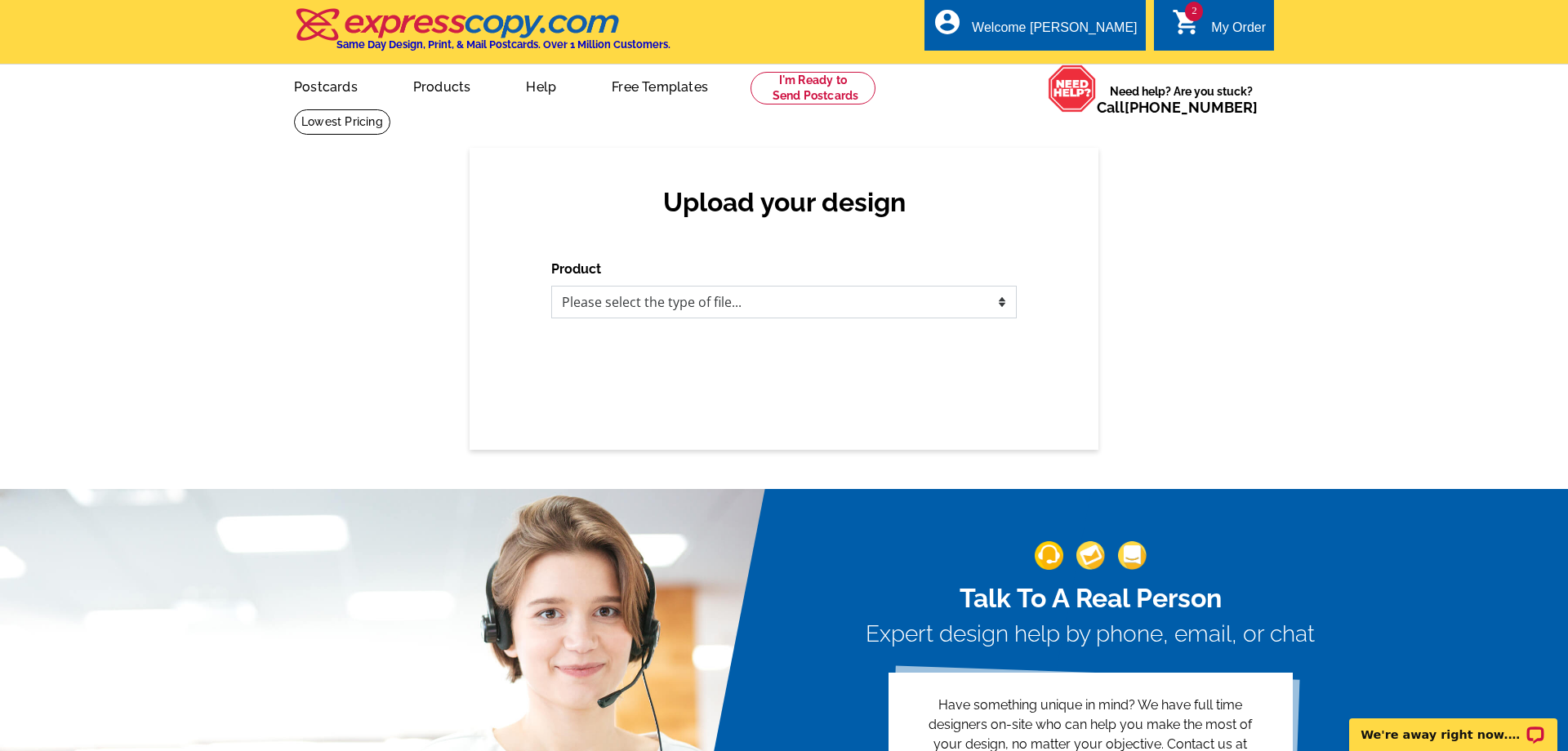
click at [551, 286] on select "Please select the type of file... Postcards Business Cards Letters and flyers G…" at bounding box center [784, 302] width 465 height 32
select select "1"
click option "Postcards" at bounding box center [0, 0] width 0 height 0
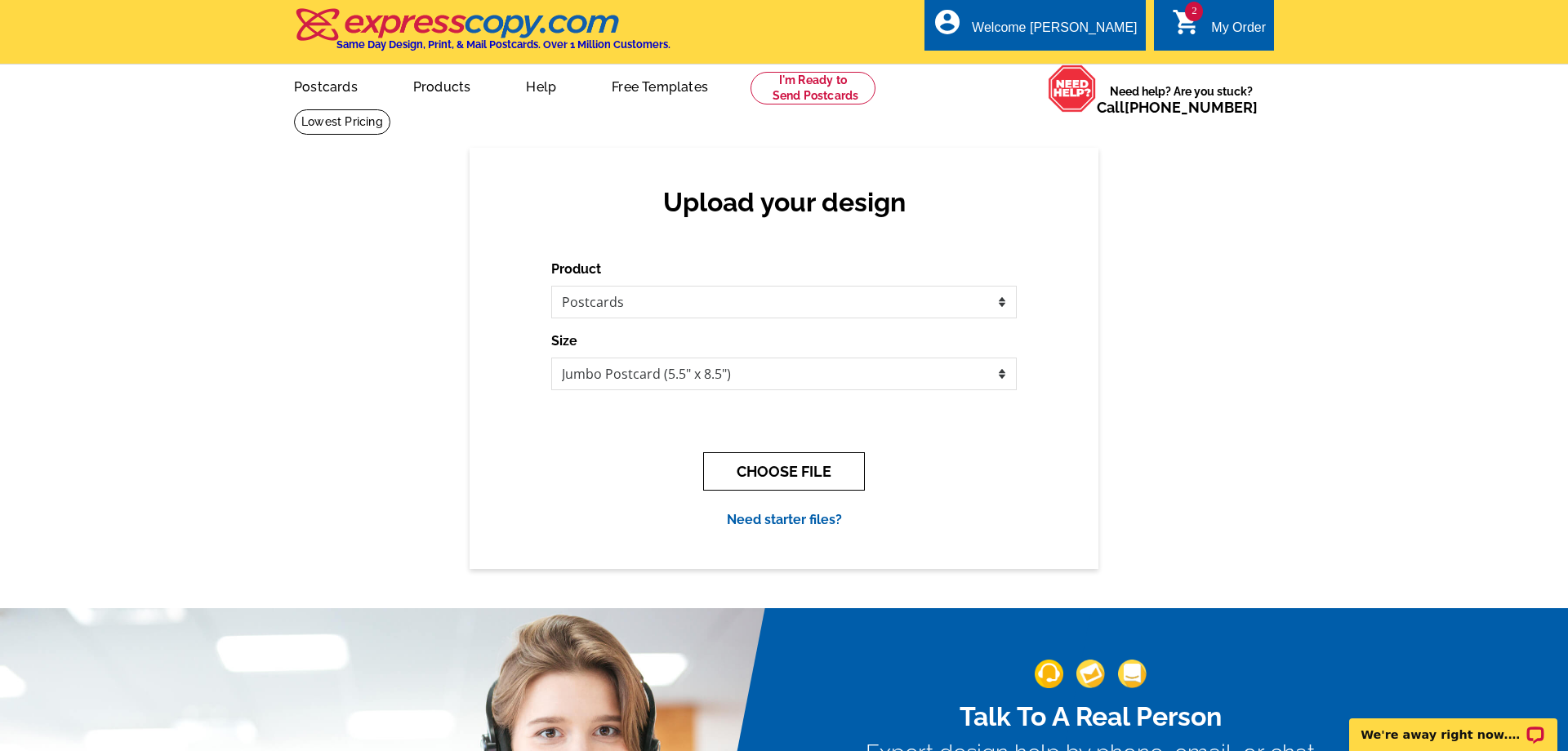
click at [793, 472] on button "CHOOSE FILE" at bounding box center [784, 471] width 162 height 38
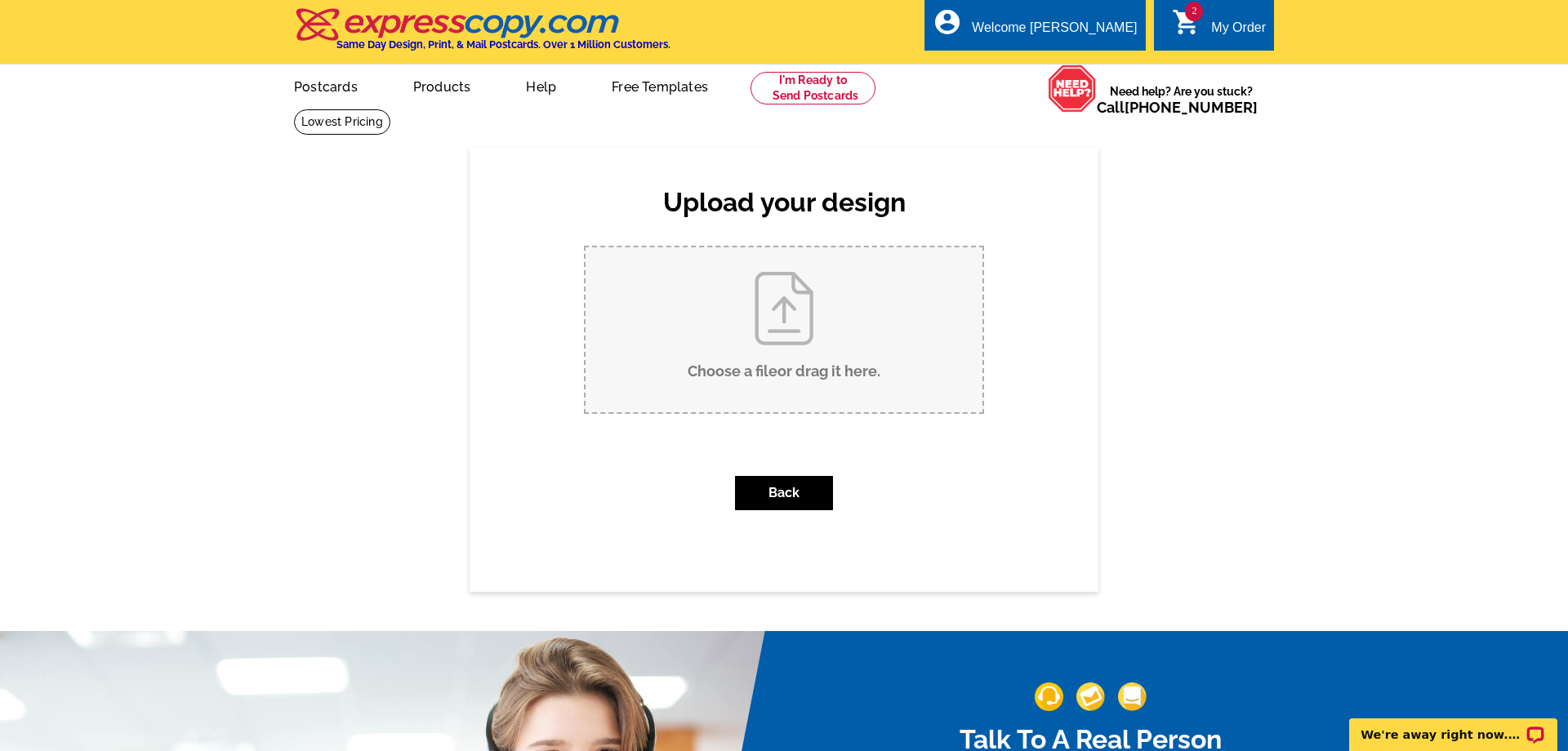
click at [773, 364] on input "Choose a file or drag it here ." at bounding box center [784, 330] width 397 height 164
type input "C:\fakepath\postcard-sold.pdf"
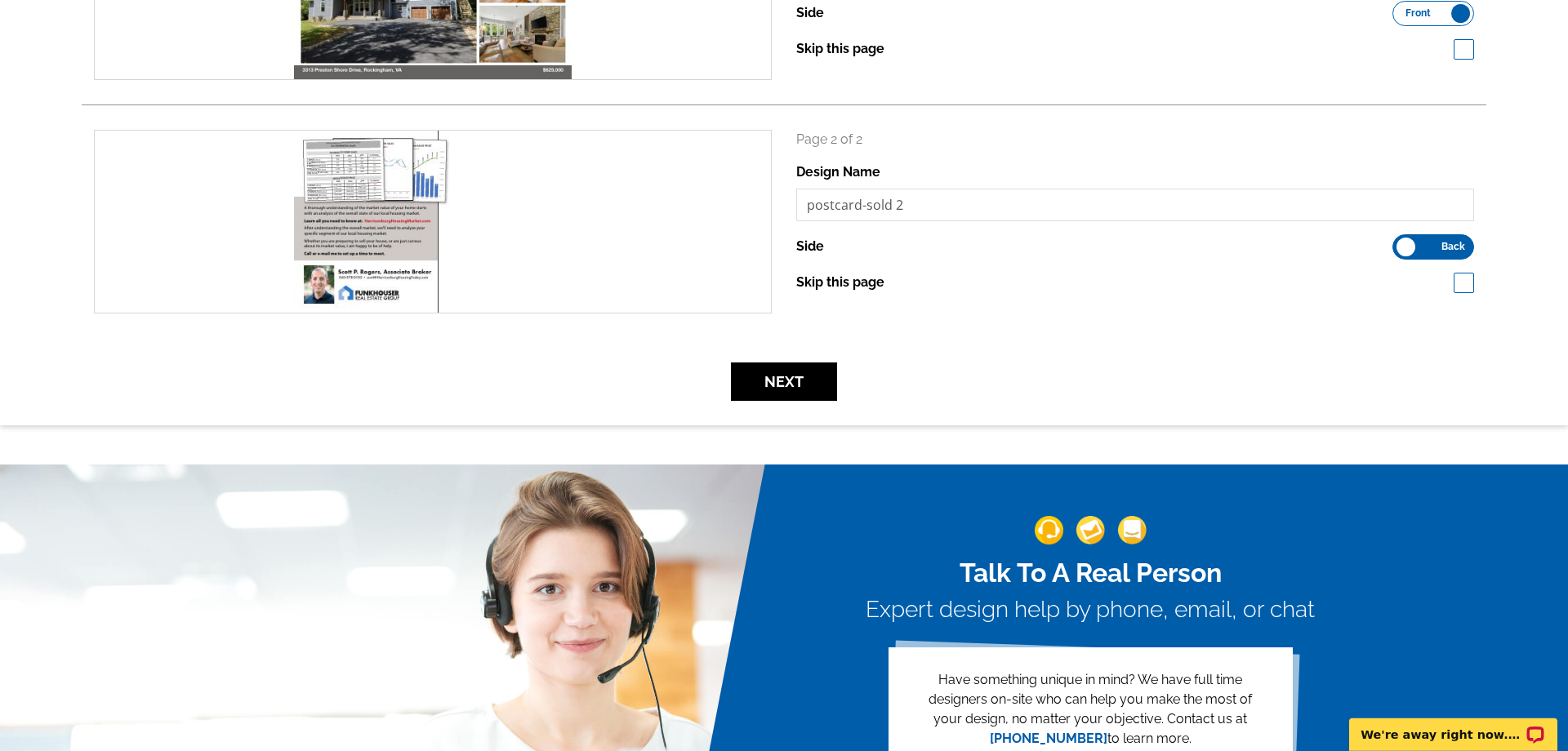
scroll to position [380, 0]
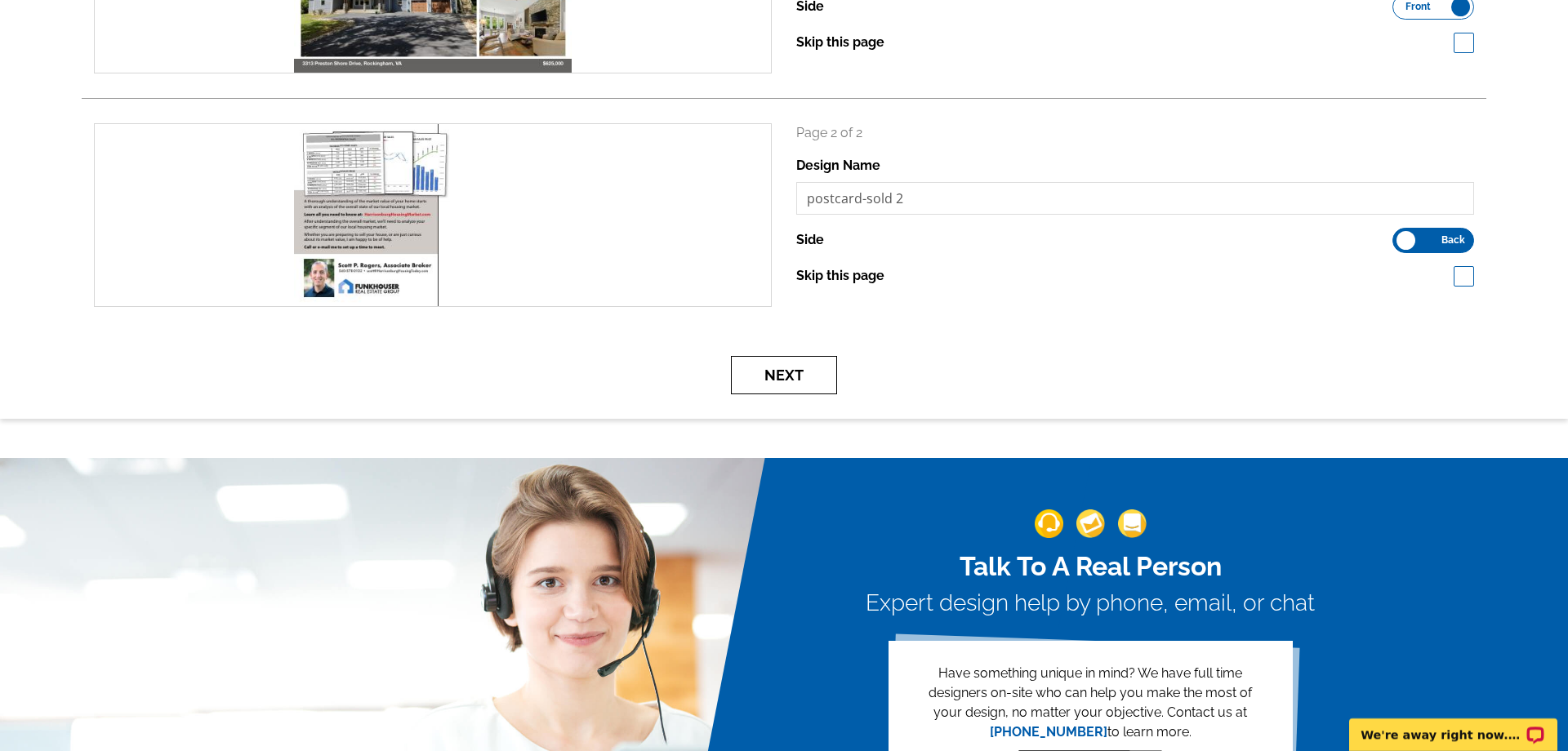
click at [755, 384] on button "Next" at bounding box center [784, 375] width 106 height 38
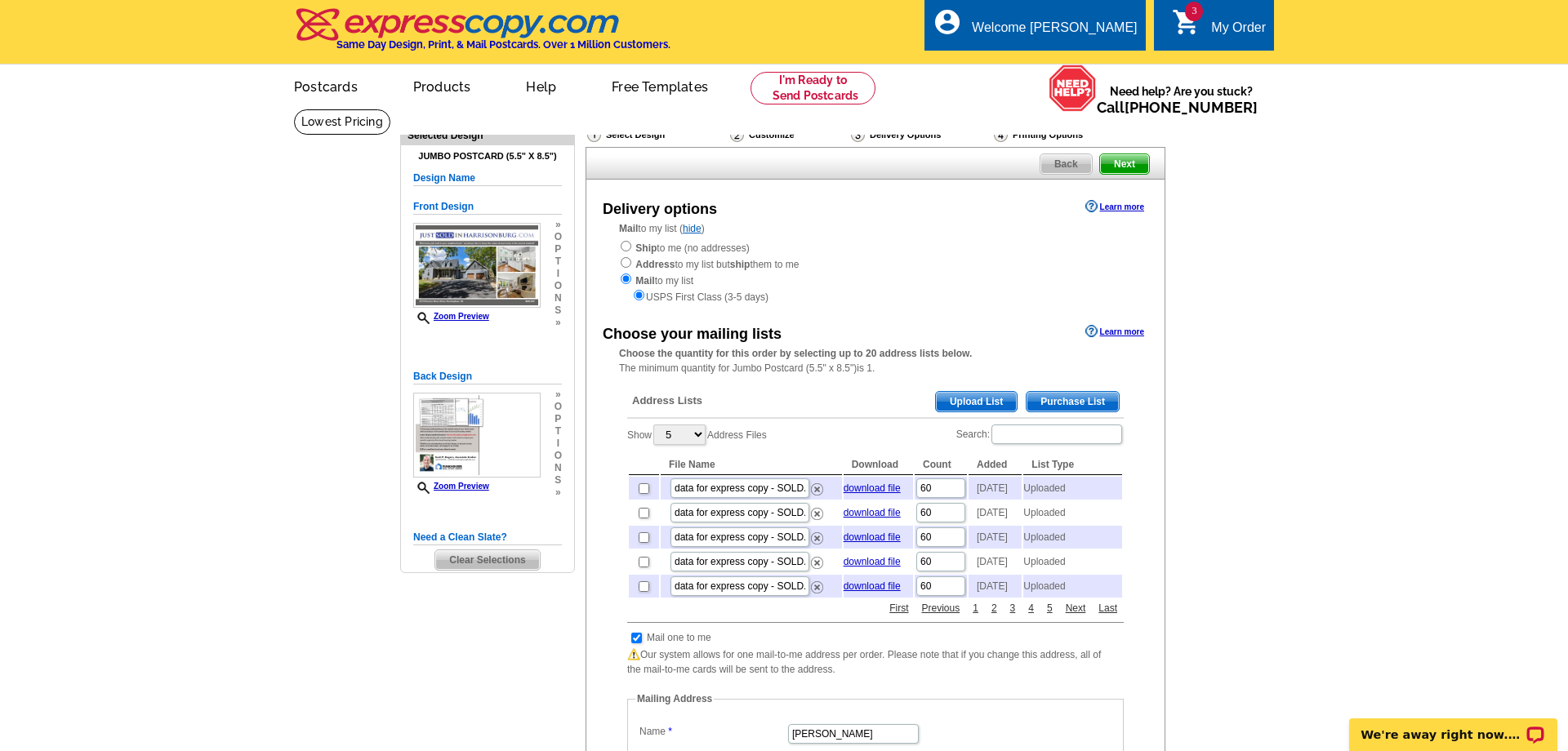
click at [966, 401] on span "Upload List" at bounding box center [976, 402] width 81 height 20
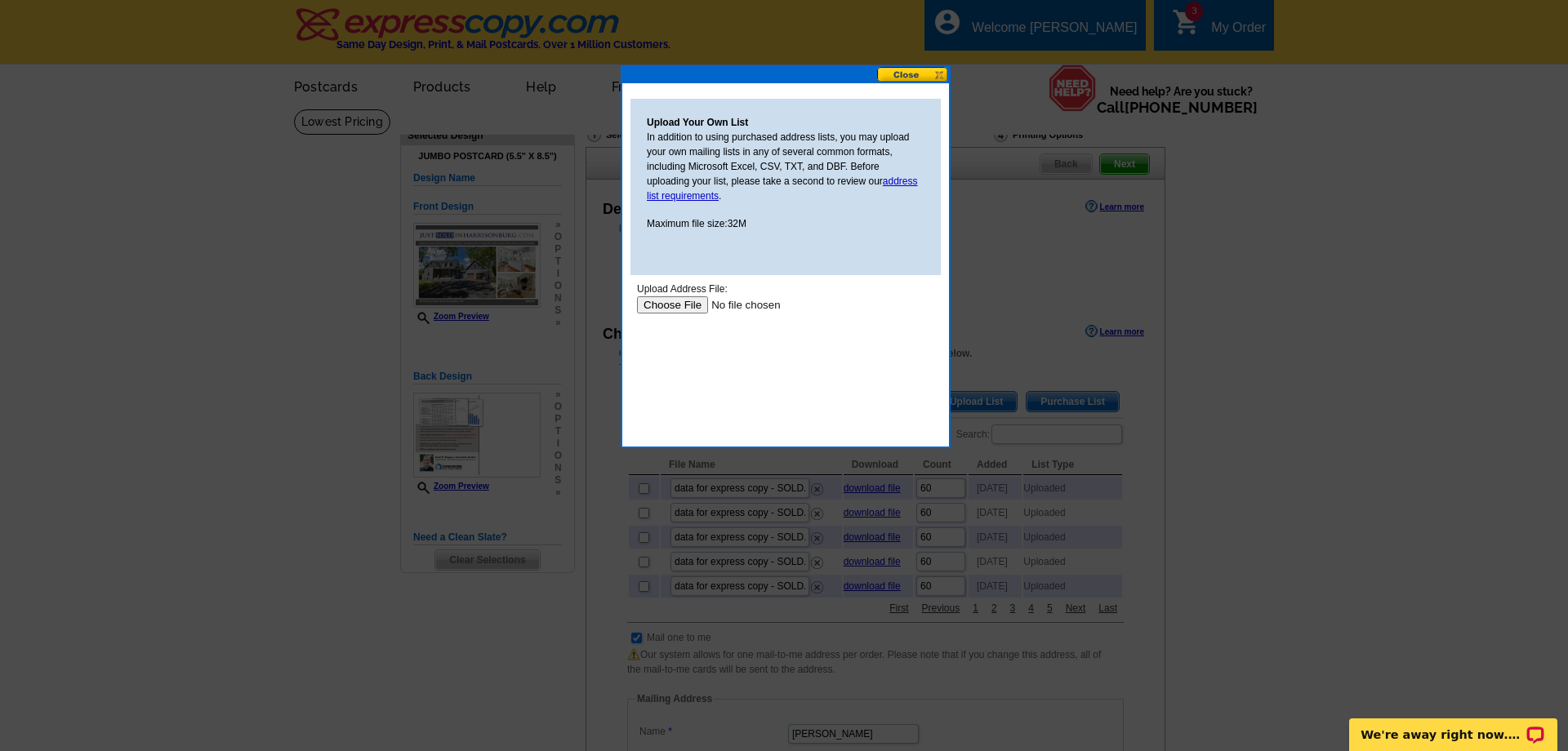
click at [681, 310] on input "file" at bounding box center [740, 305] width 207 height 17
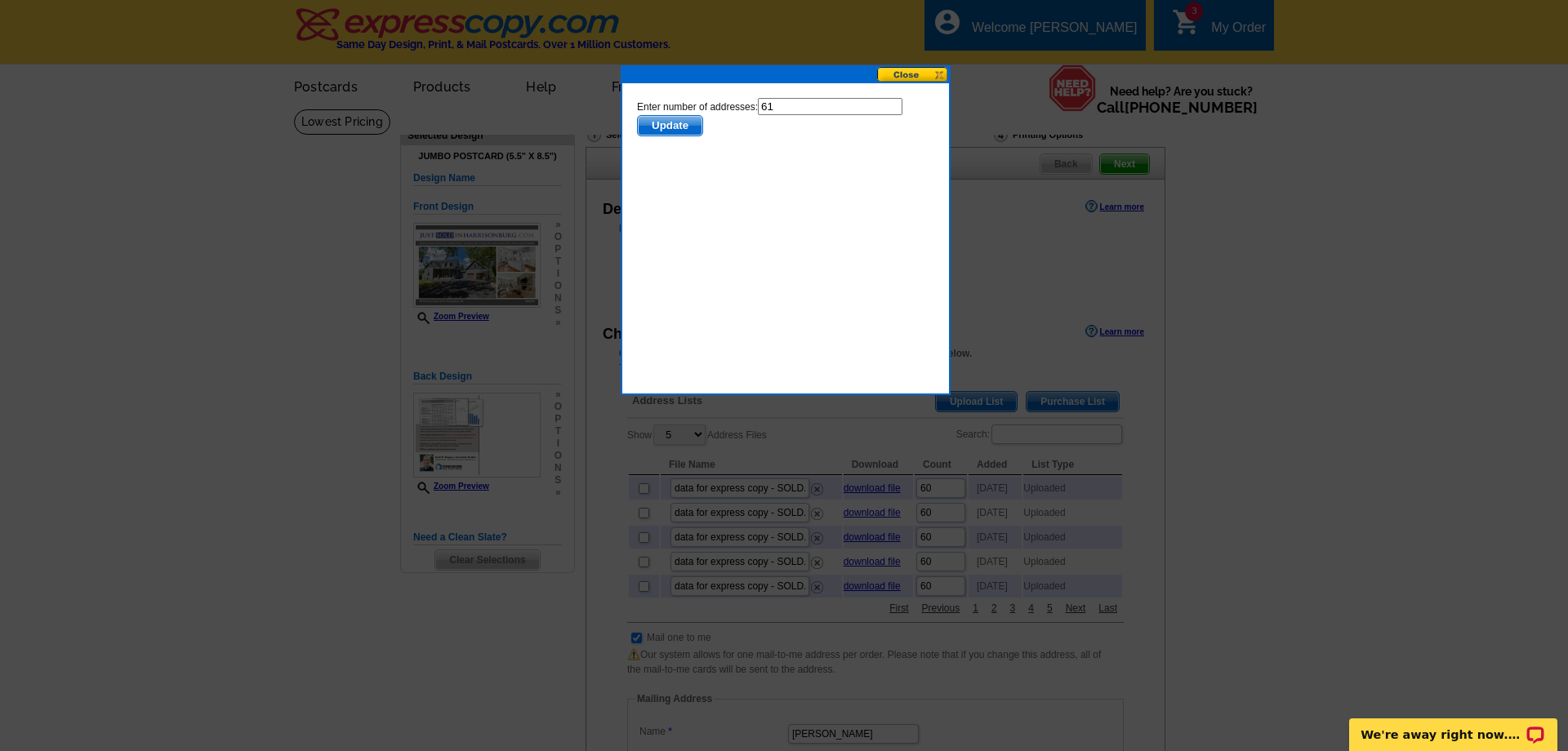
click at [813, 110] on input "61" at bounding box center [830, 106] width 145 height 17
type input "60"
click at [670, 139] on html "Enter number of addresses: 60 Update" at bounding box center [785, 173] width 310 height 164
click at [668, 128] on span "Update" at bounding box center [670, 126] width 65 height 20
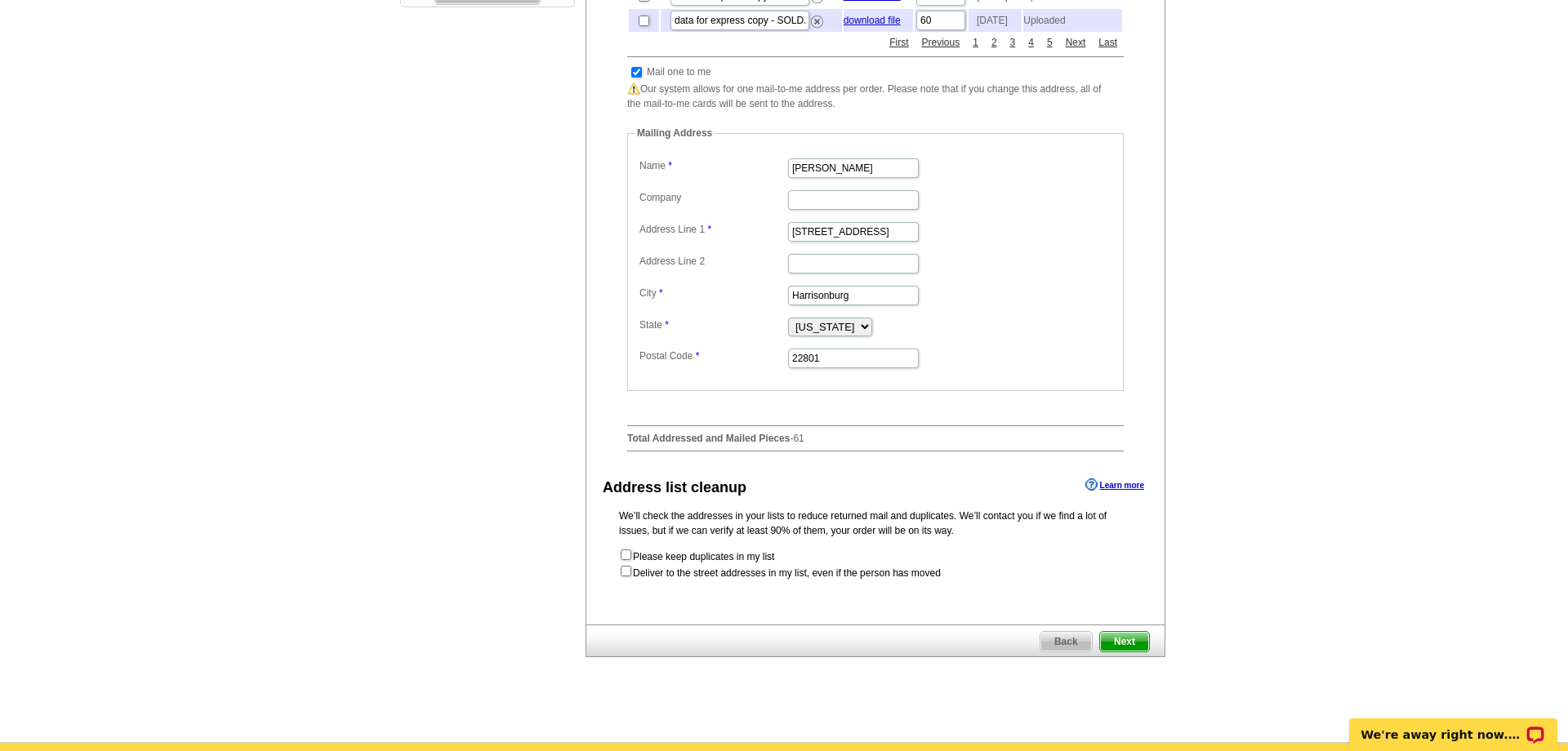
scroll to position [494, 0]
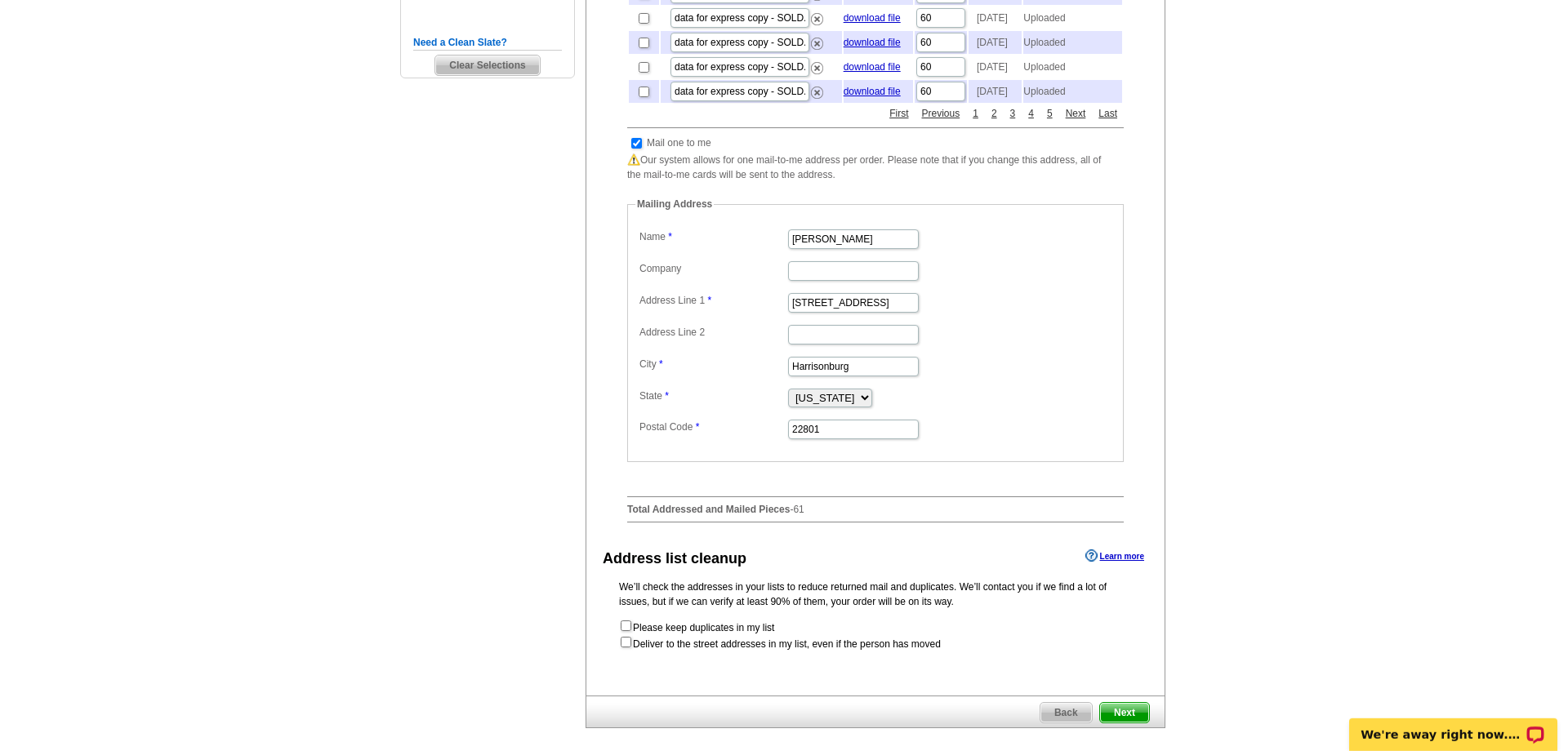
click at [1147, 712] on span "Next" at bounding box center [1124, 713] width 49 height 20
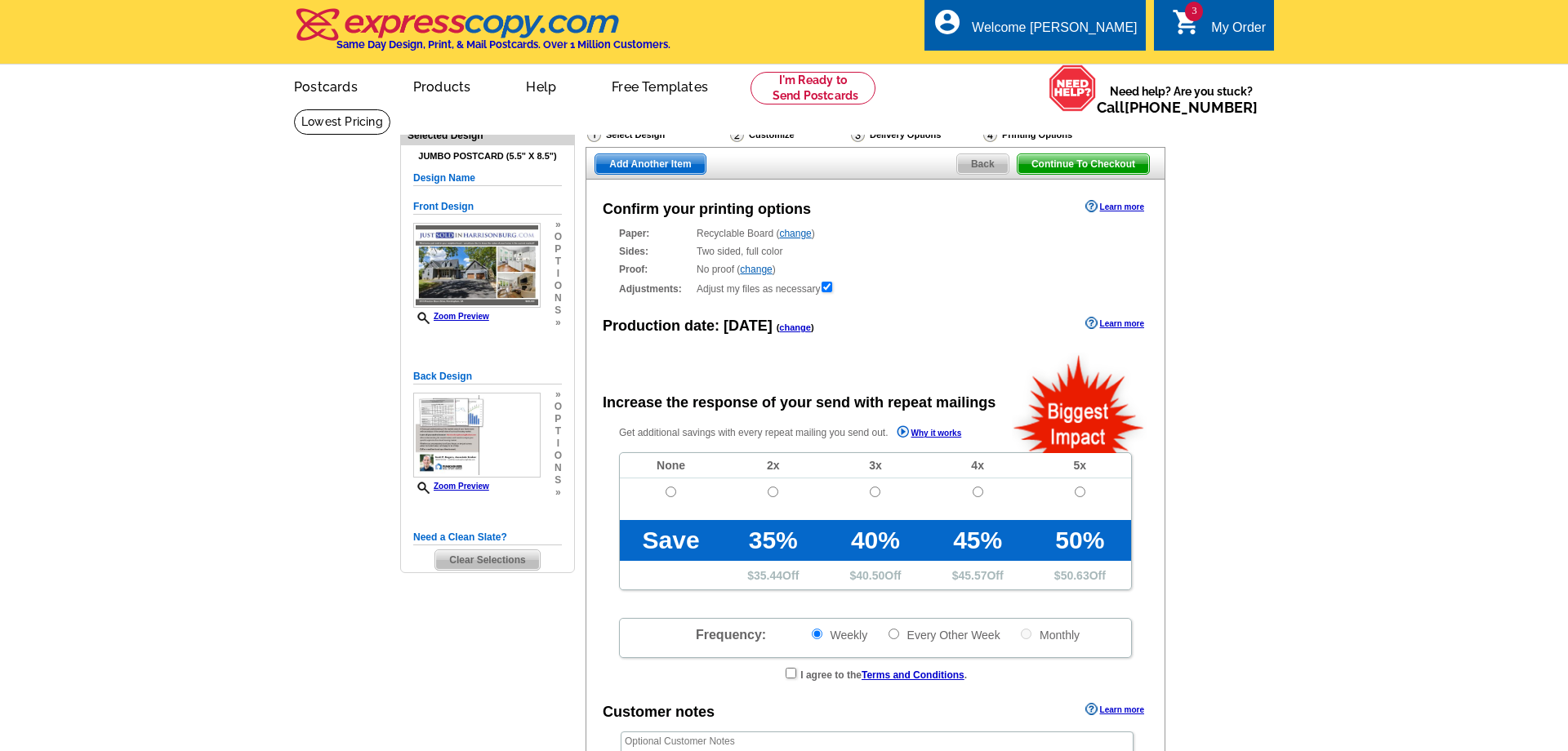
radio input "false"
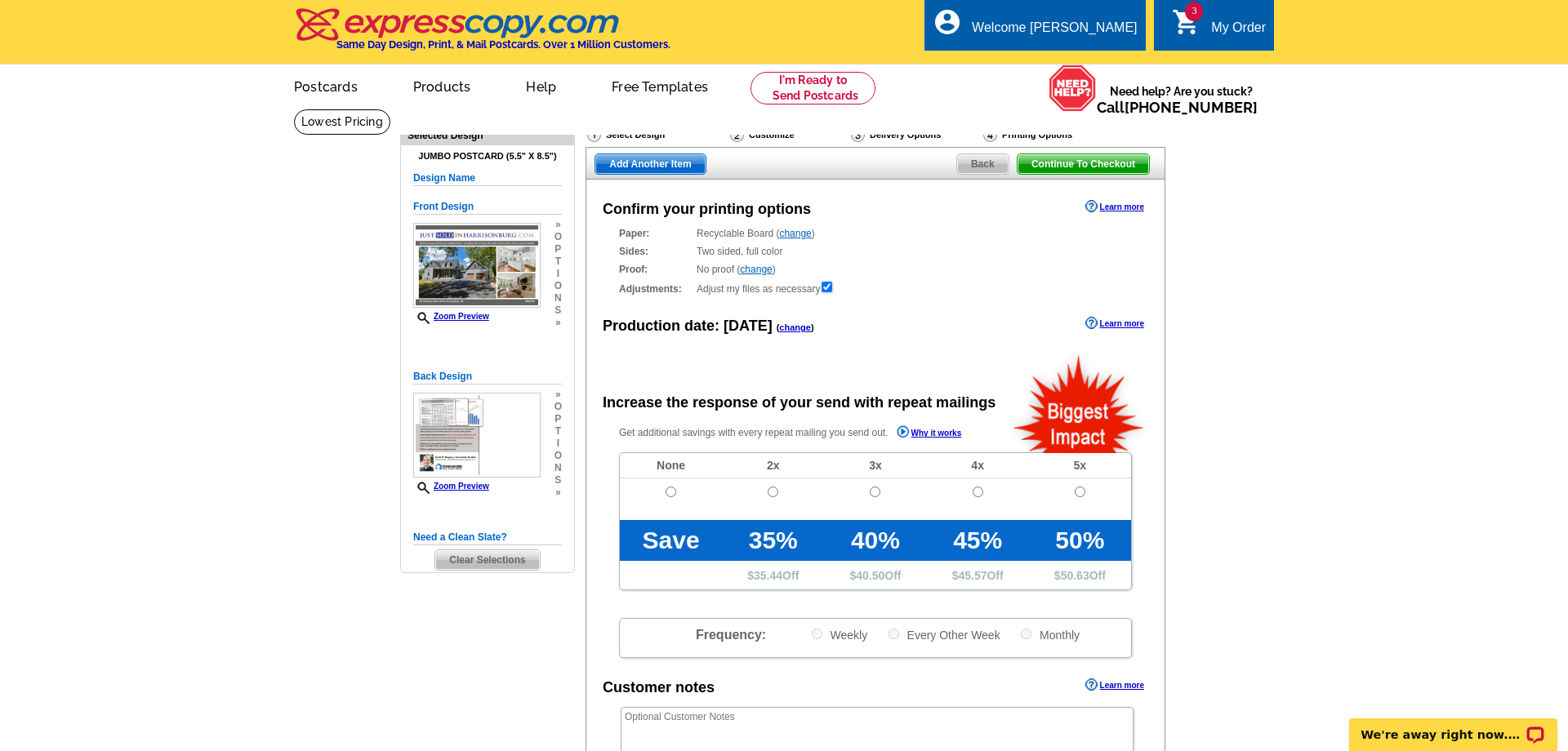
click at [679, 493] on td at bounding box center [671, 499] width 102 height 42
click at [673, 496] on input "radio" at bounding box center [671, 492] width 11 height 11
radio input "true"
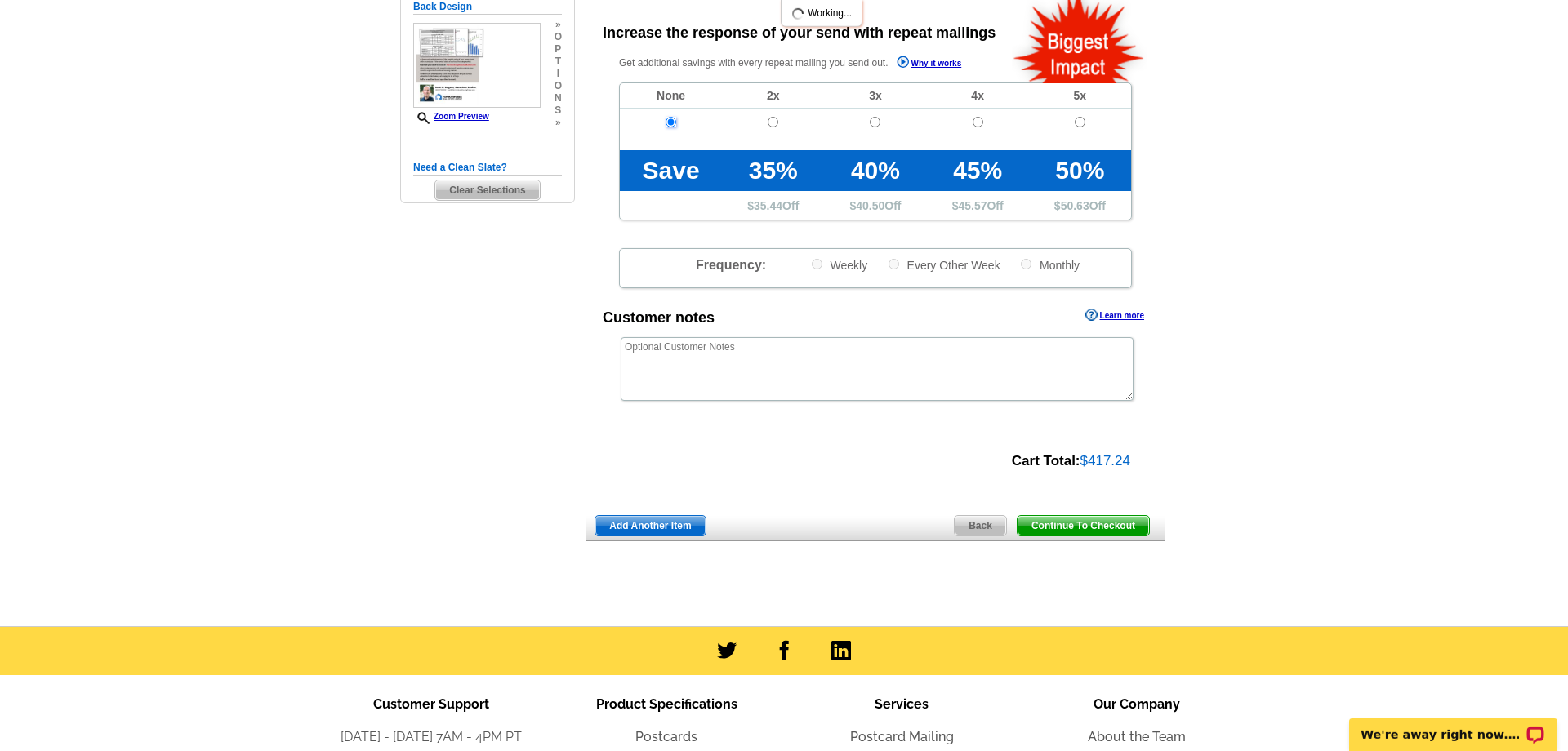
scroll to position [384, 0]
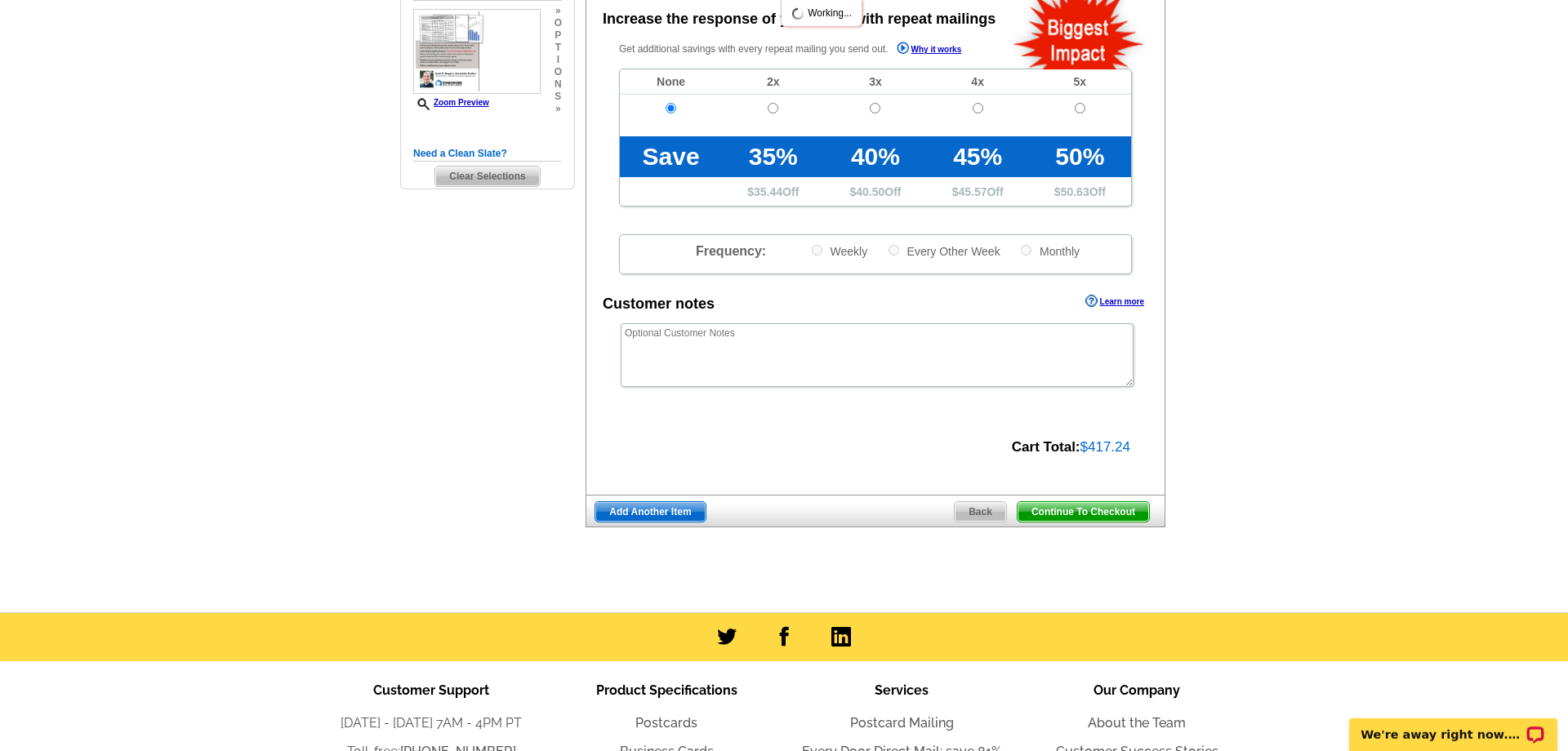
click at [1084, 522] on span "Continue To Checkout" at bounding box center [1083, 512] width 131 height 20
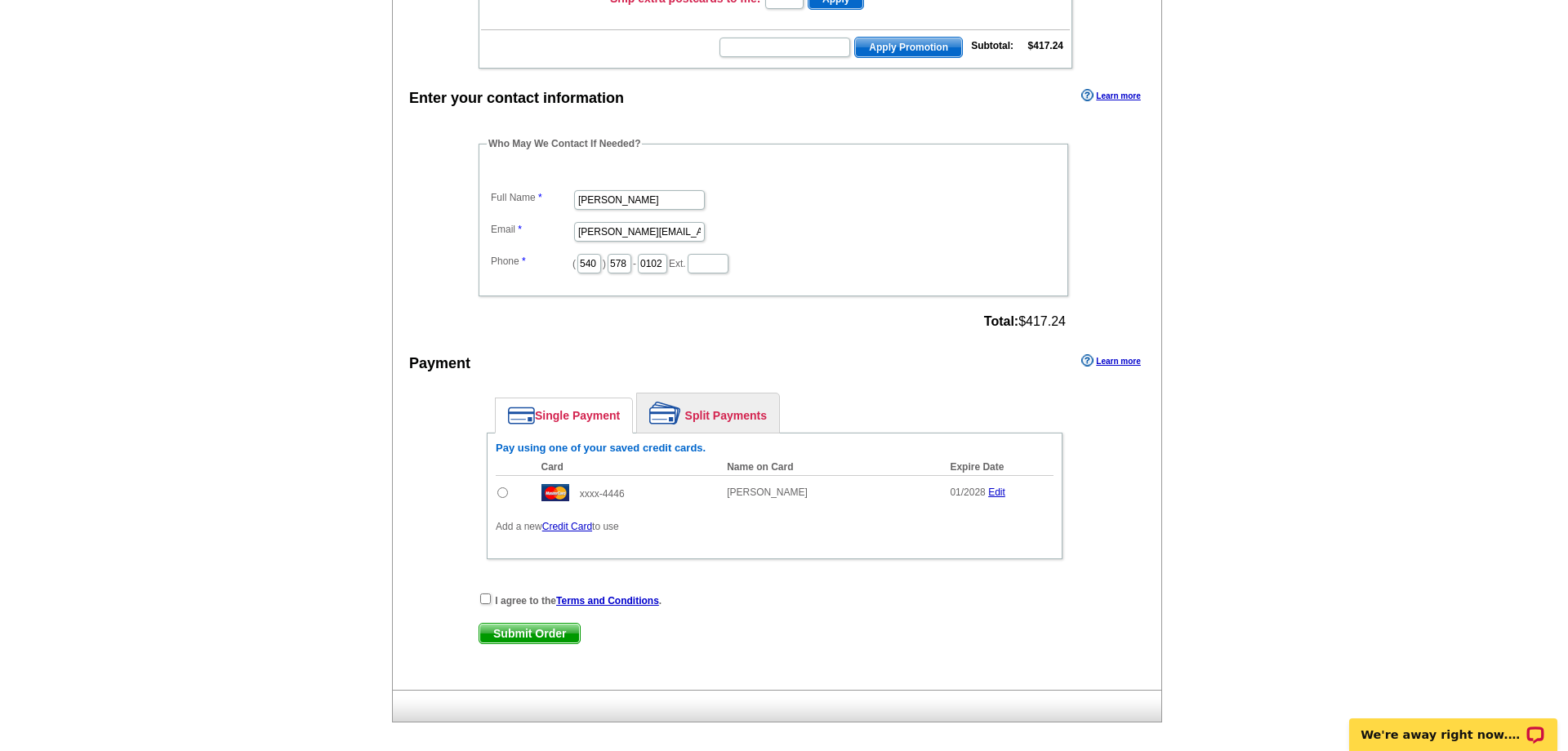
scroll to position [781, 0]
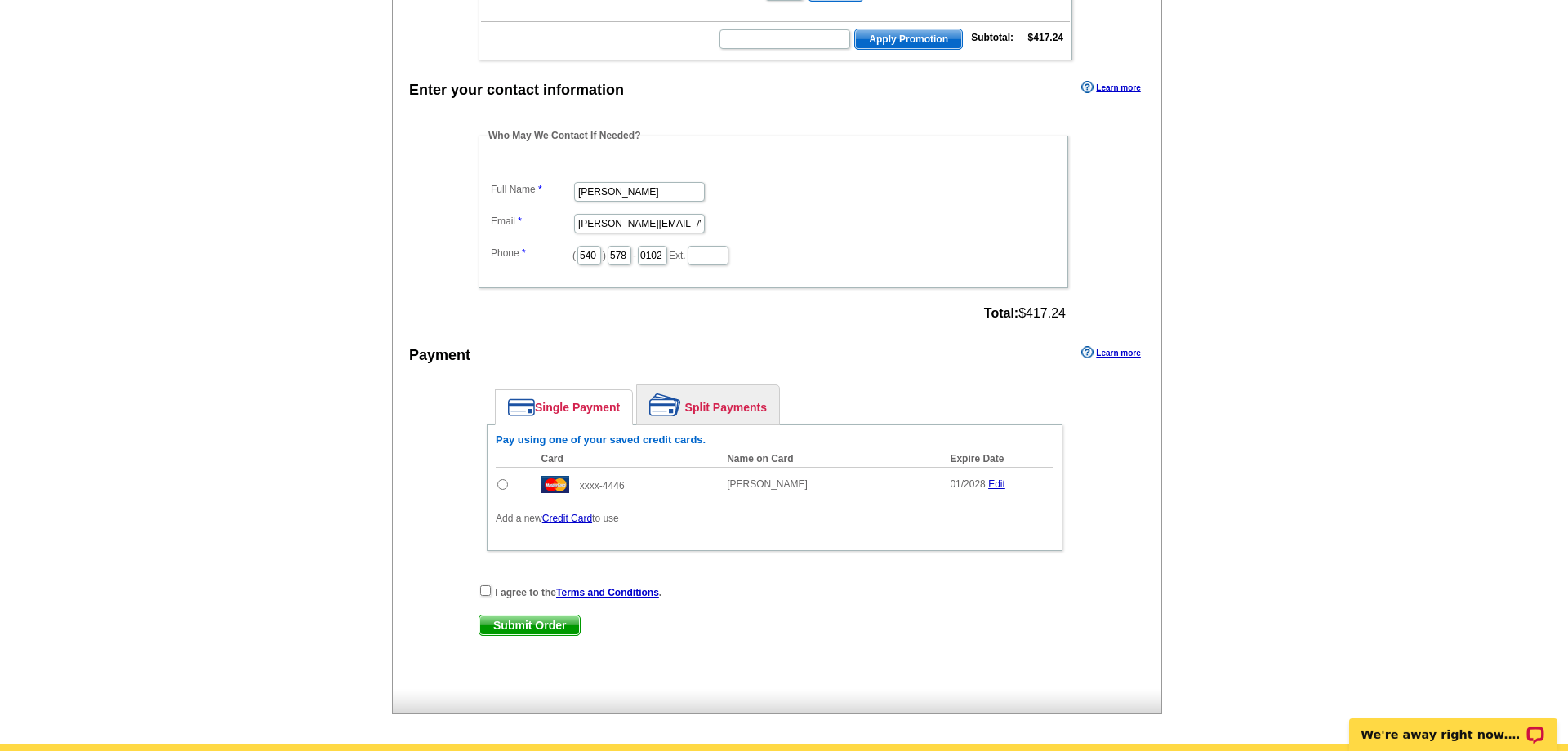
click at [504, 490] on input "radio" at bounding box center [502, 484] width 11 height 11
radio input "true"
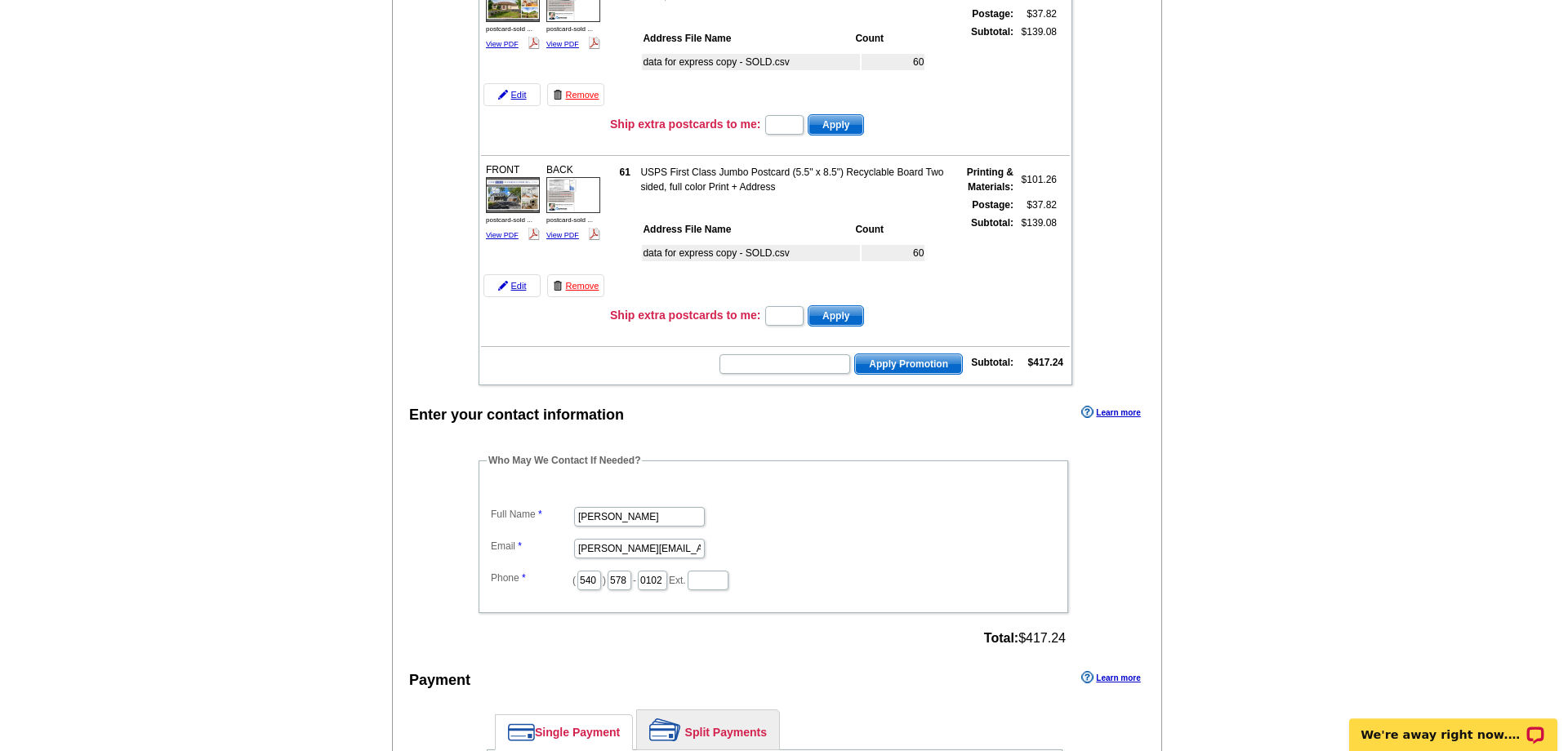
scroll to position [454, 0]
click at [780, 367] on input "text" at bounding box center [784, 366] width 130 height 20
paste input "HURRY40"
type input "HURRY40"
click at [908, 363] on span "Apply Promotion" at bounding box center [908, 366] width 107 height 20
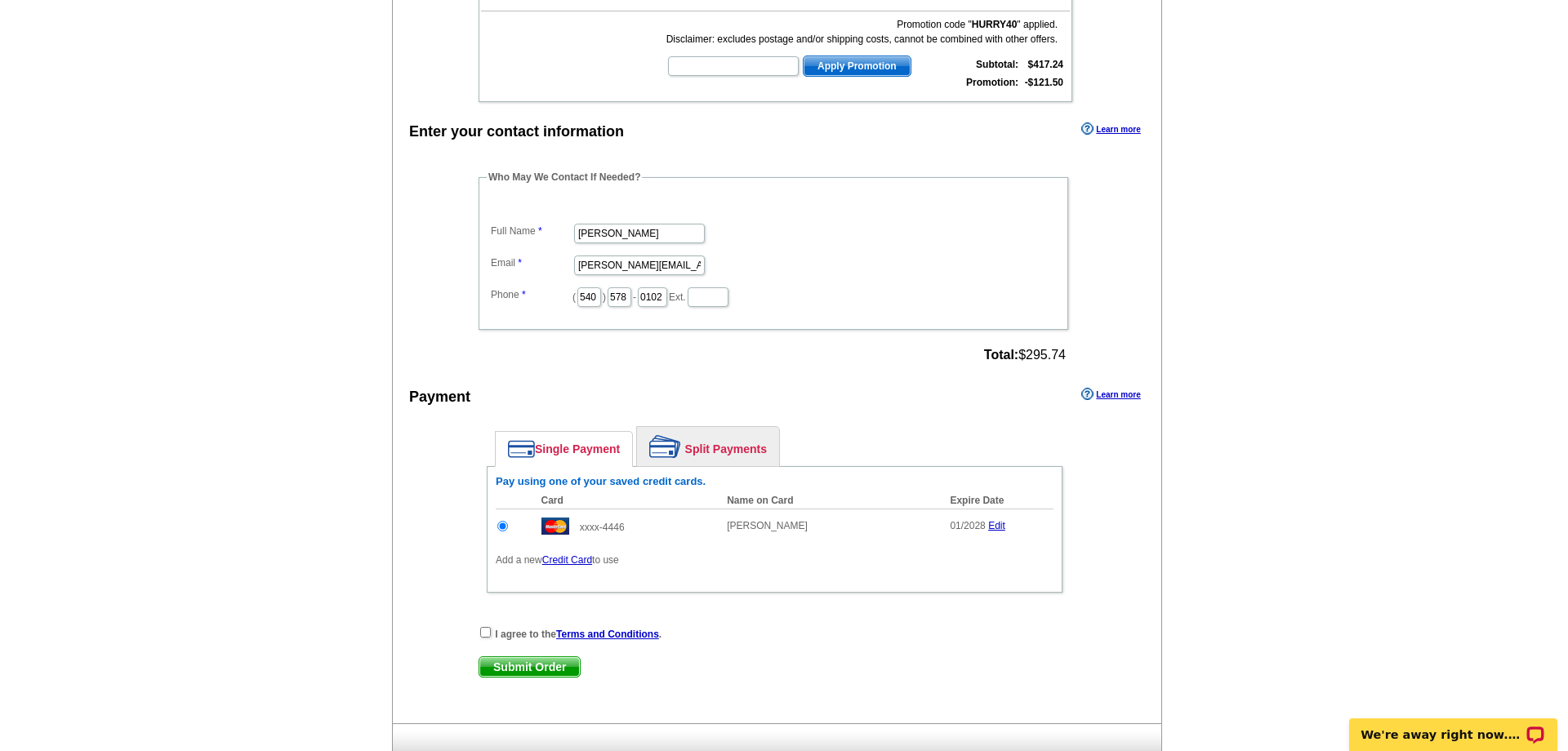
scroll to position [797, 0]
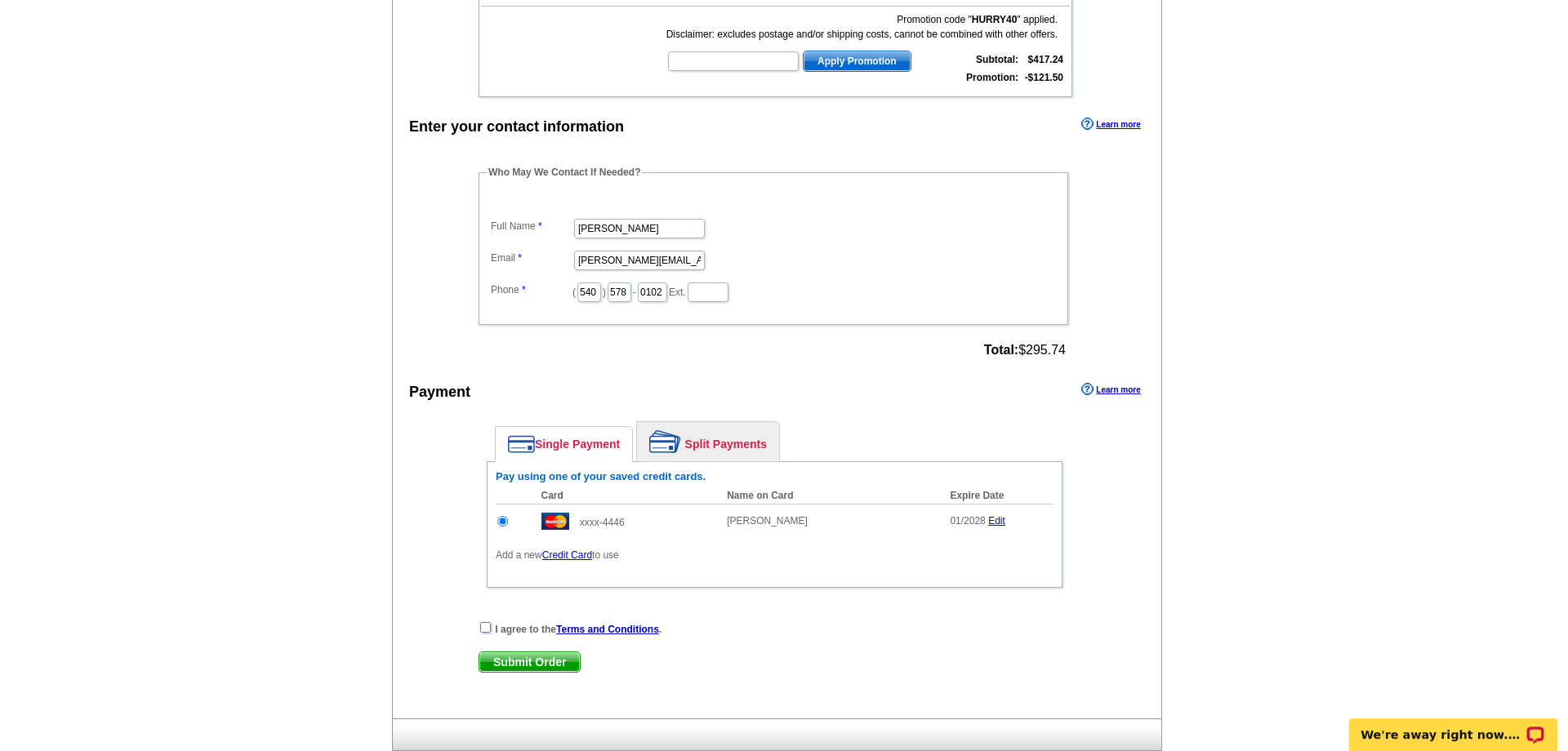
click at [489, 633] on input "checkbox" at bounding box center [485, 627] width 11 height 11
checkbox input "true"
click at [509, 660] on span "Submit Order" at bounding box center [529, 662] width 101 height 20
